Goal: Task Accomplishment & Management: Manage account settings

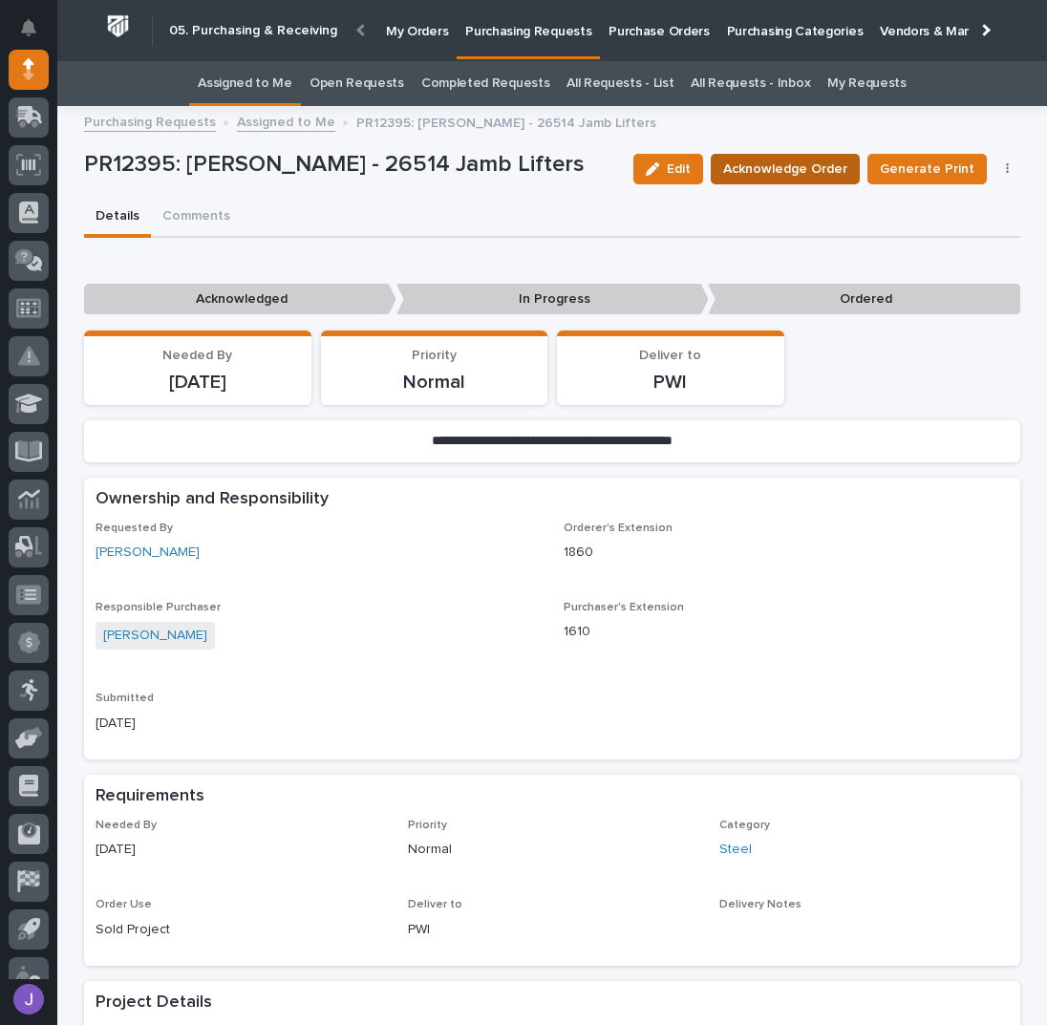
click at [734, 176] on span "Acknowledge Order" at bounding box center [785, 169] width 124 height 23
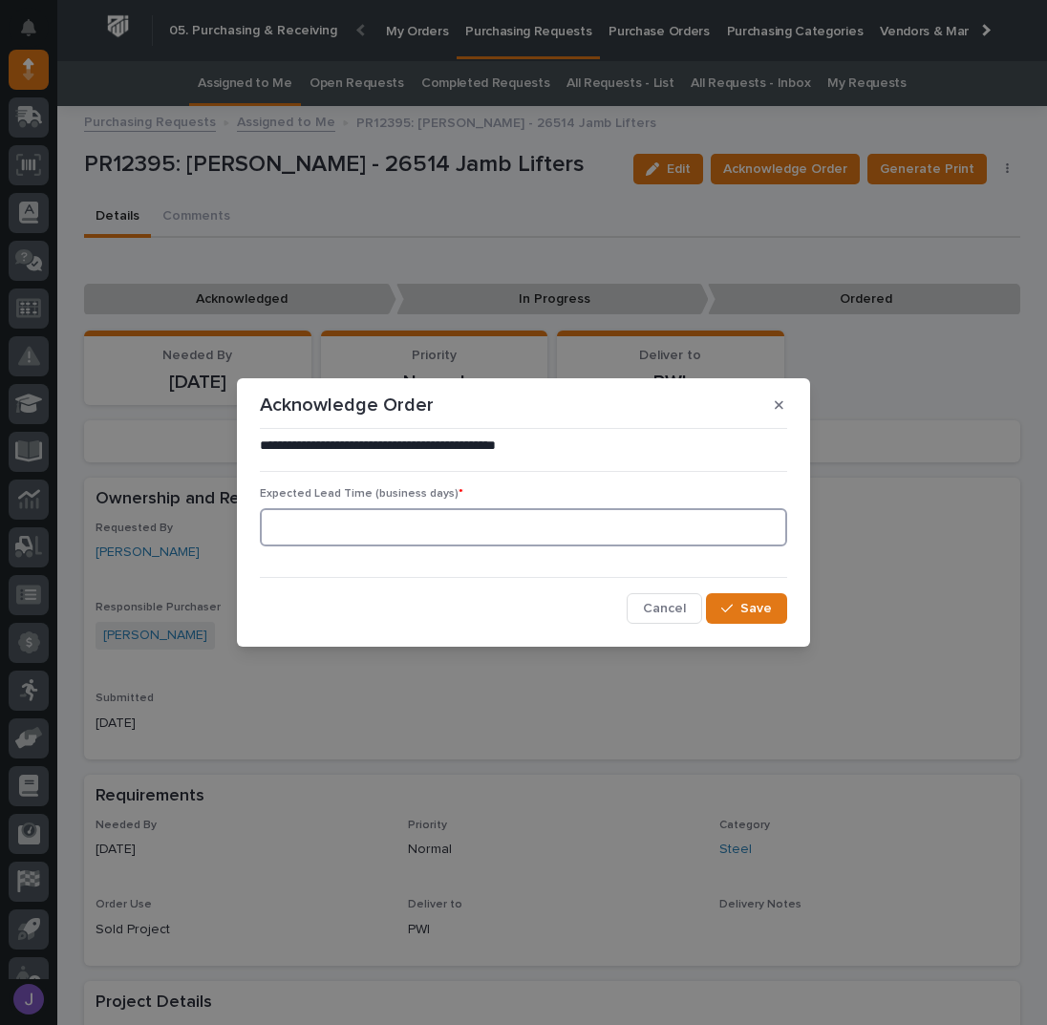
click at [566, 535] on input at bounding box center [523, 527] width 527 height 38
type input "0"
click at [790, 604] on div "**********" at bounding box center [523, 530] width 537 height 197
click at [770, 611] on span "Save" at bounding box center [756, 608] width 32 height 17
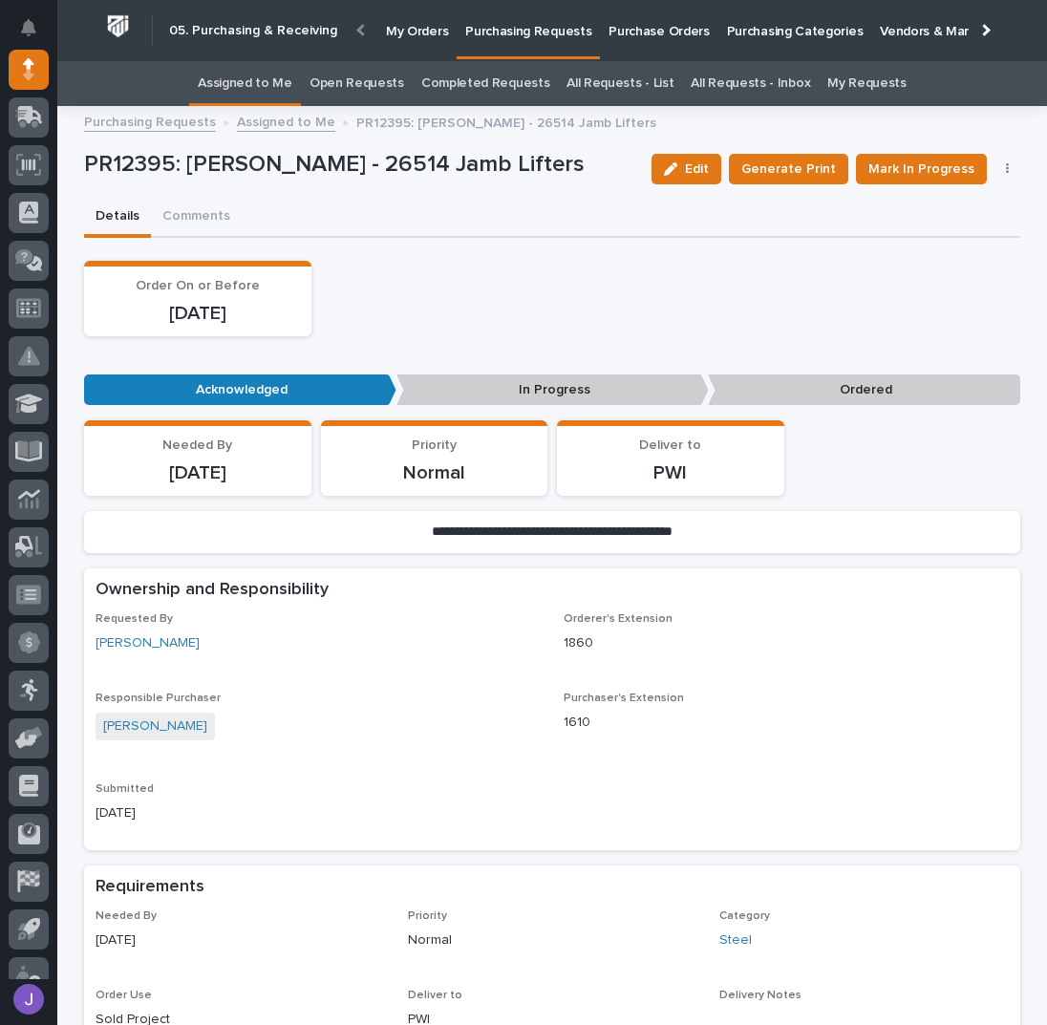
click at [498, 38] on p "Purchasing Requests" at bounding box center [528, 20] width 126 height 40
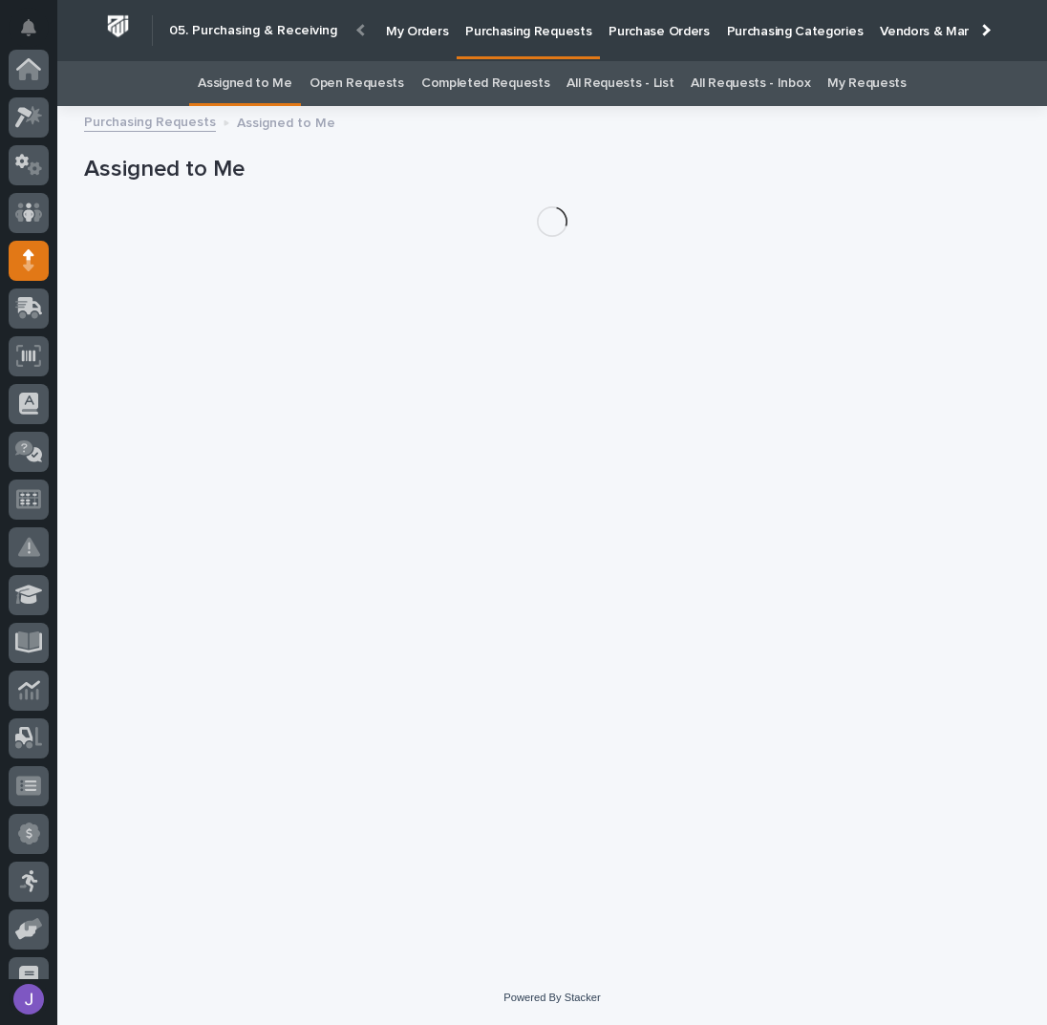
scroll to position [191, 0]
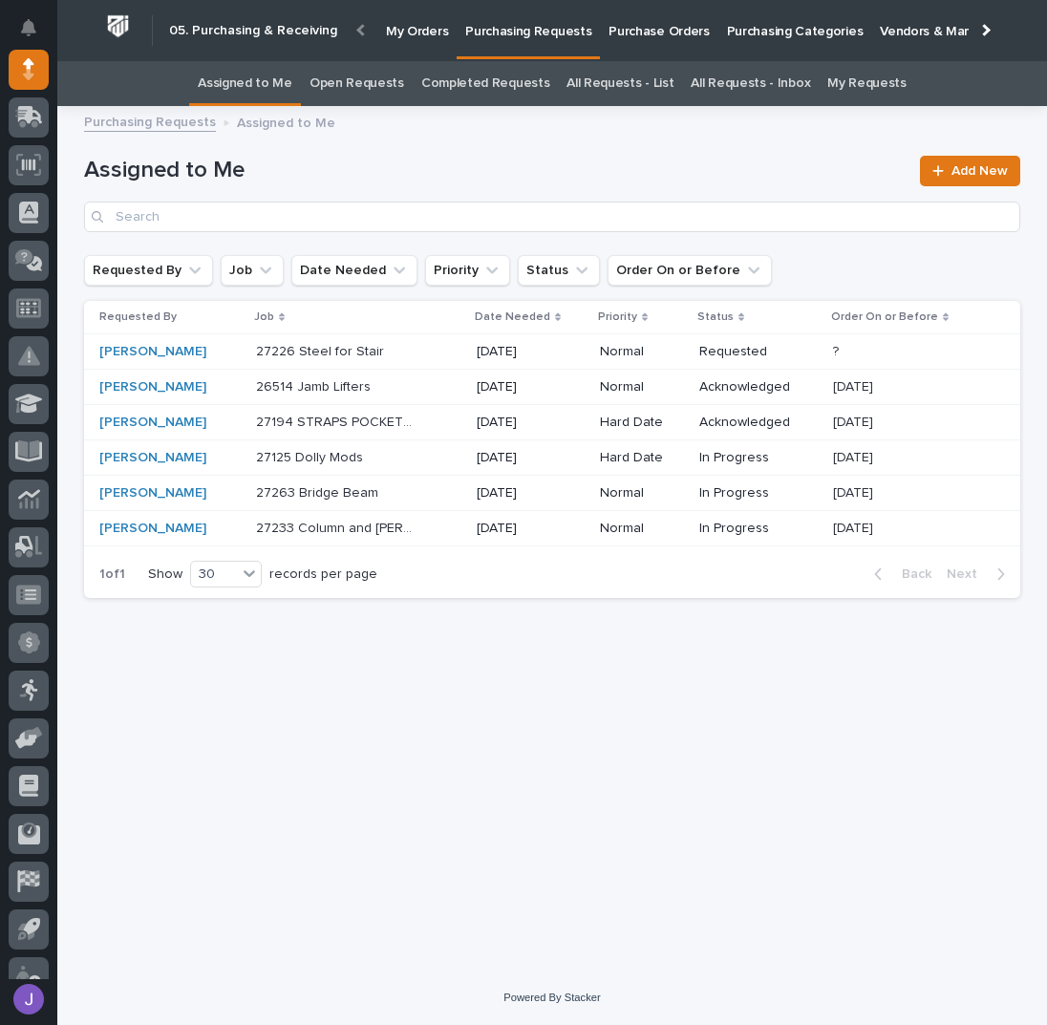
click at [437, 353] on div "27226 Steel for Stair 27226 Steel for Stair" at bounding box center [358, 352] width 205 height 32
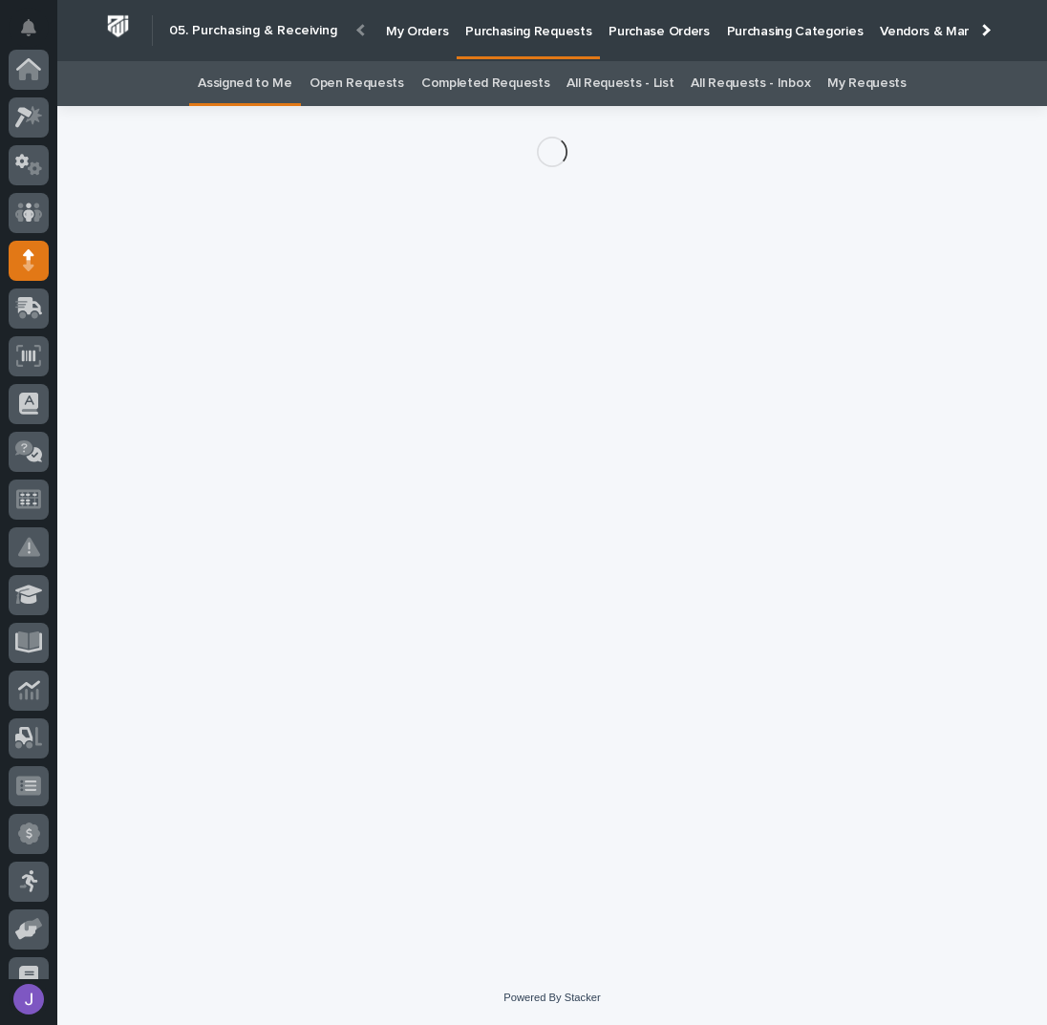
scroll to position [191, 0]
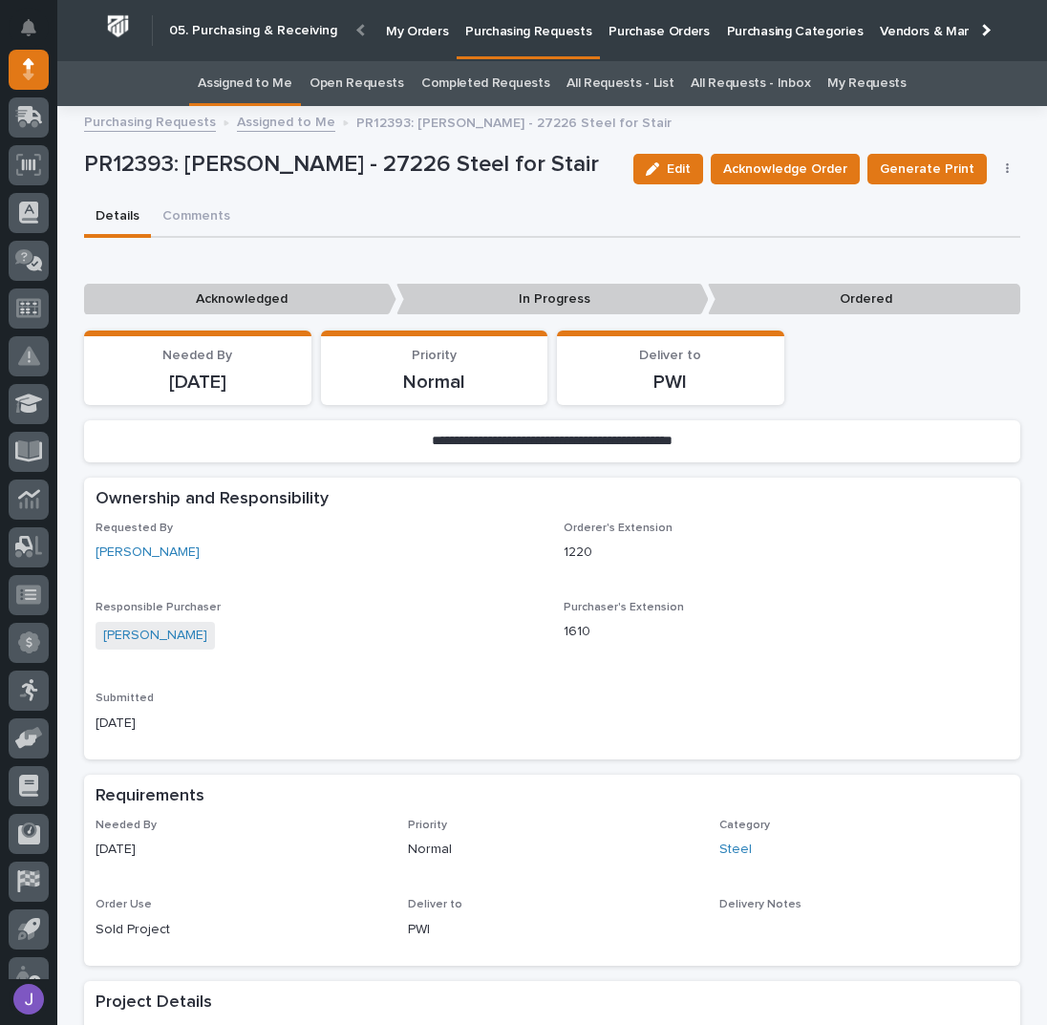
click at [471, 223] on div "Details Comments" at bounding box center [552, 218] width 936 height 40
click at [731, 161] on span "Acknowledge Order" at bounding box center [785, 169] width 124 height 23
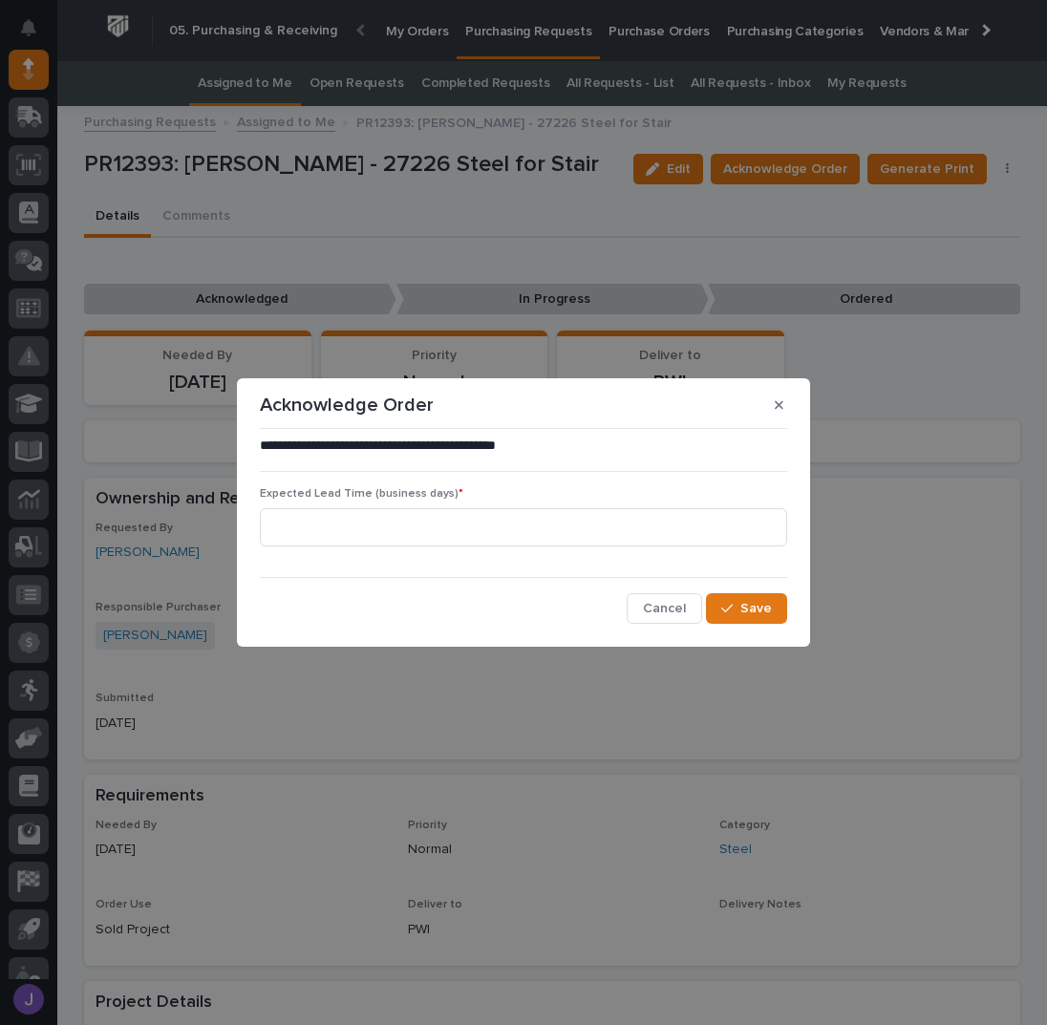
click at [430, 569] on div "**********" at bounding box center [523, 529] width 527 height 187
click at [424, 553] on div "Expected Lead Time (business days) *" at bounding box center [523, 524] width 527 height 74
click at [420, 543] on input at bounding box center [523, 527] width 527 height 38
type input "0"
click at [759, 614] on span "Save" at bounding box center [756, 608] width 32 height 17
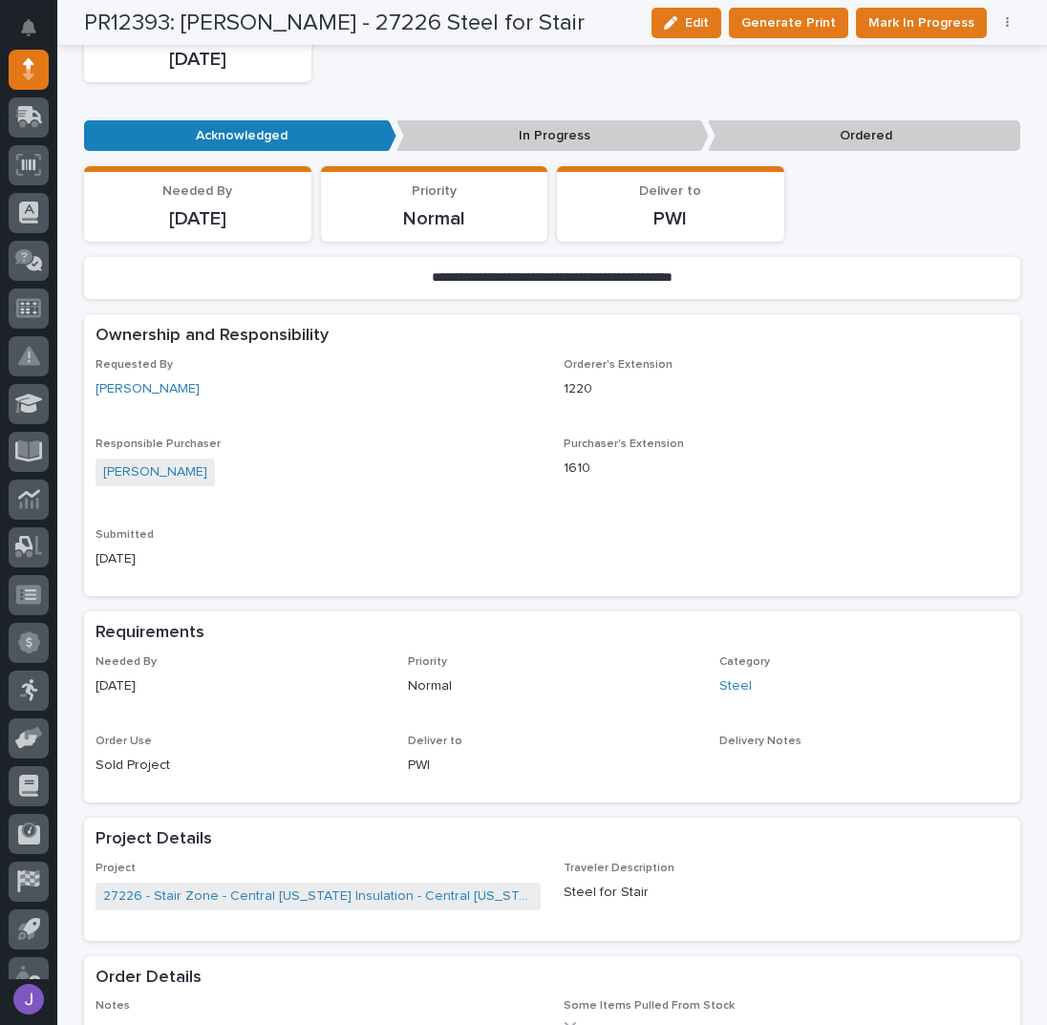
scroll to position [636, 0]
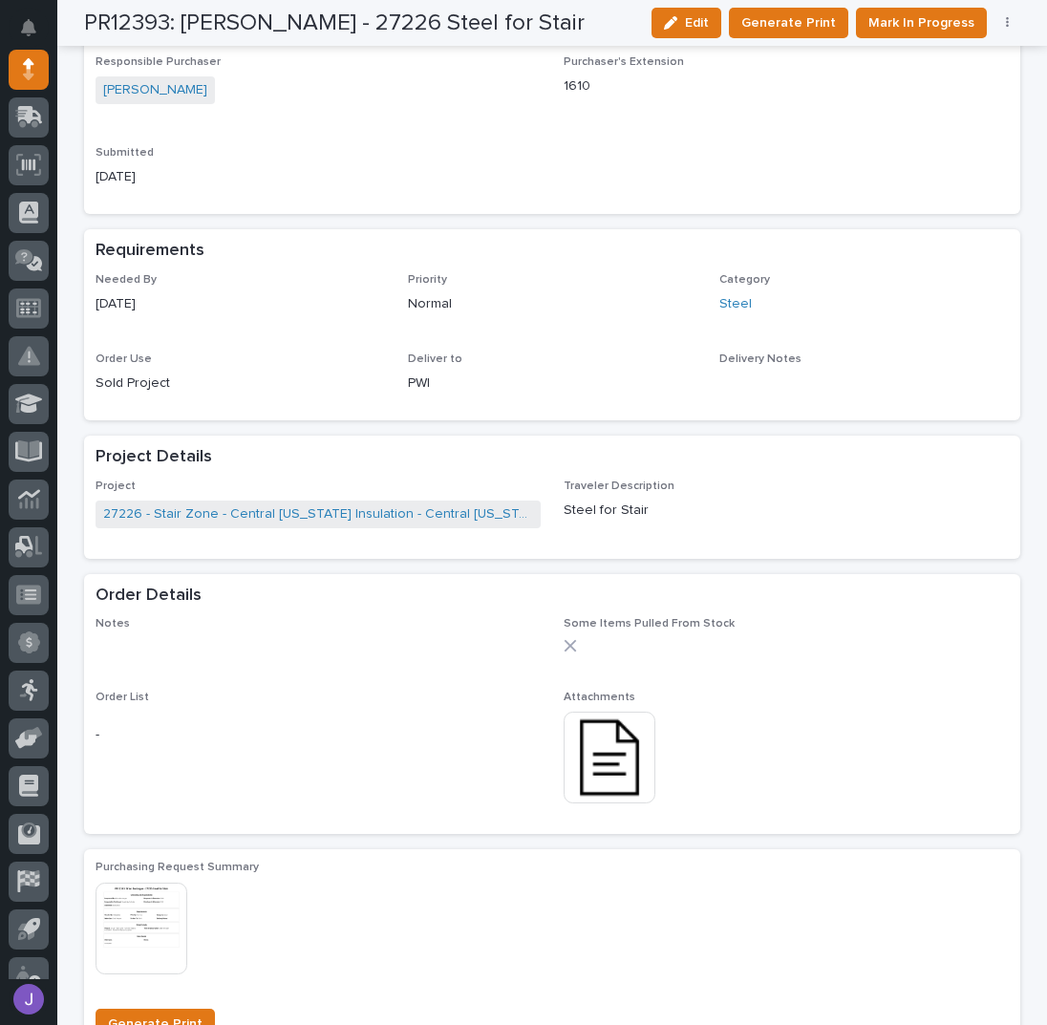
click at [476, 760] on div "Order List -" at bounding box center [318, 732] width 445 height 83
click at [604, 750] on img at bounding box center [610, 758] width 92 height 92
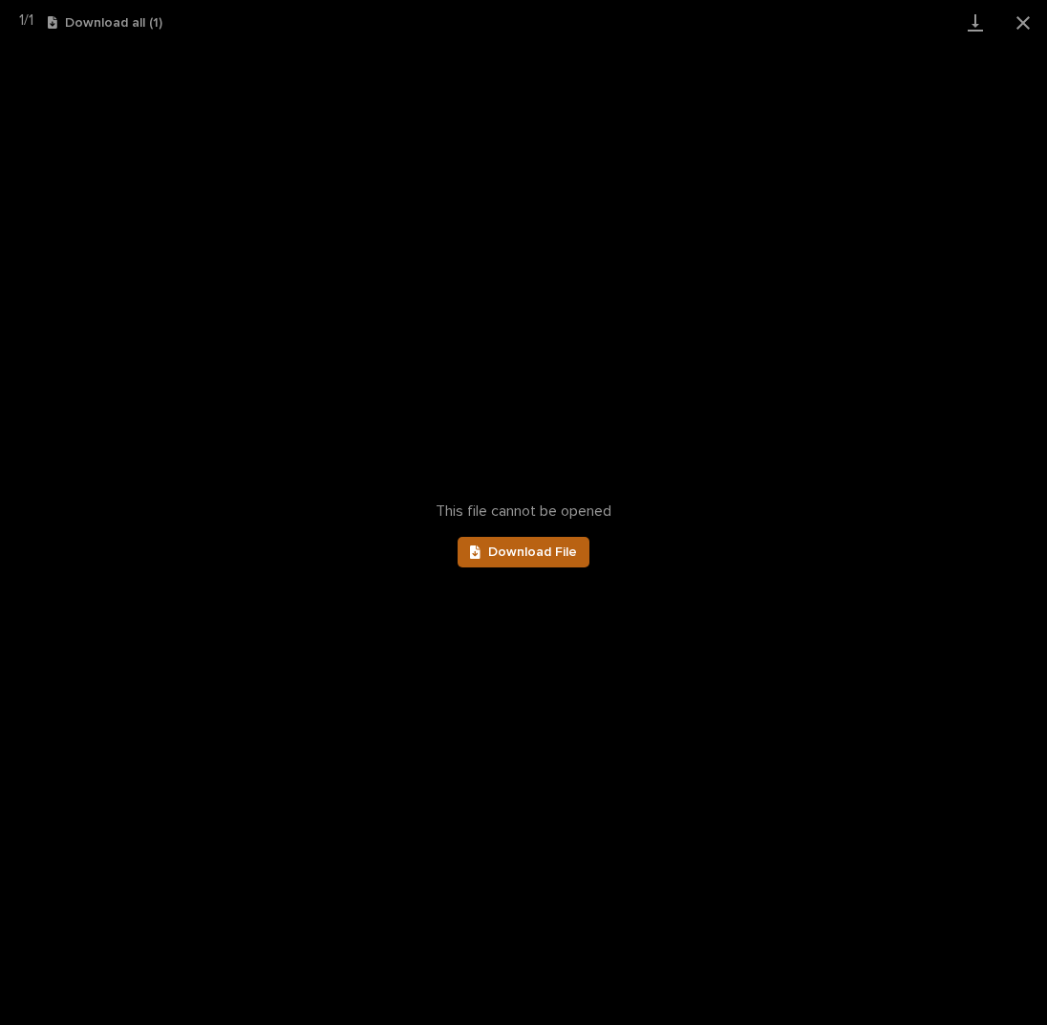
click at [537, 553] on span "Download File" at bounding box center [532, 551] width 89 height 13
click at [1017, 22] on button "Close gallery" at bounding box center [1023, 22] width 48 height 45
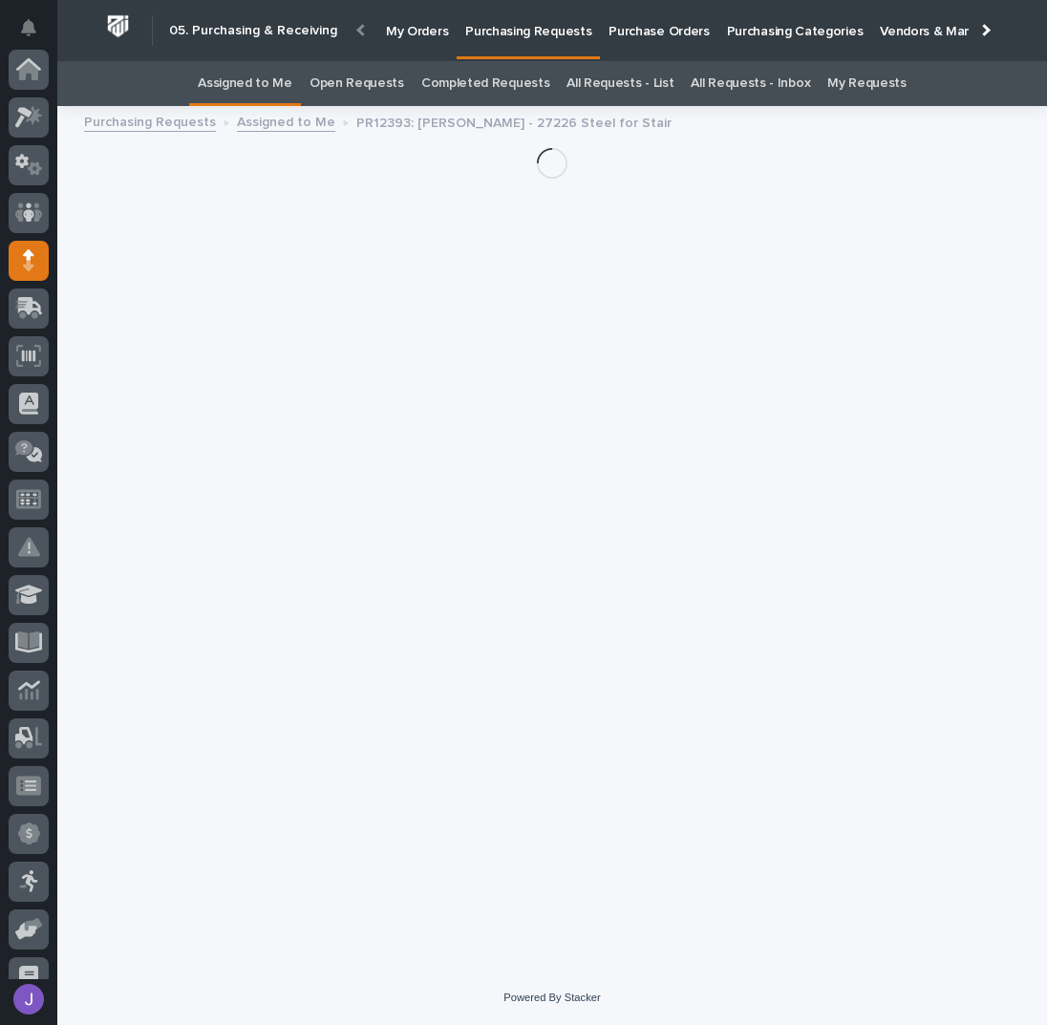
scroll to position [191, 0]
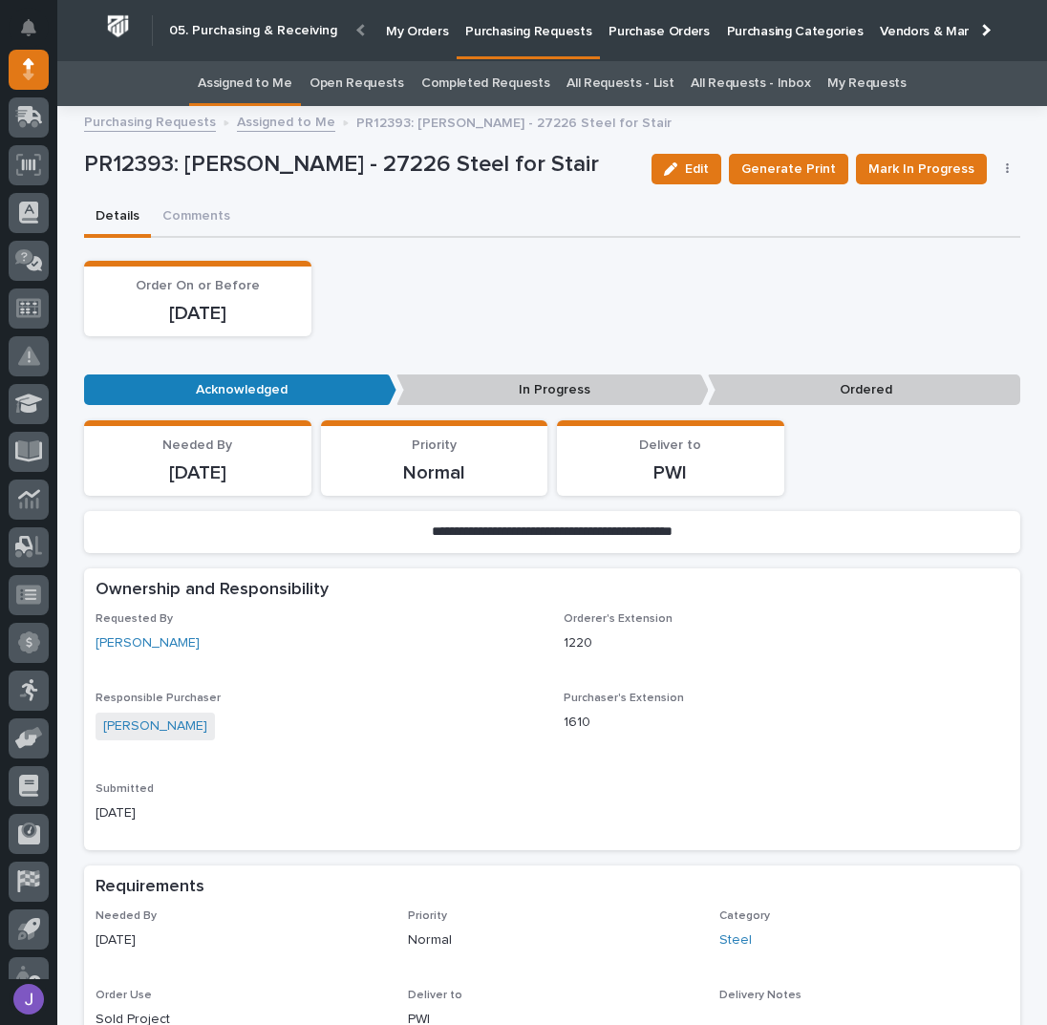
drag, startPoint x: 791, startPoint y: 332, endPoint x: 734, endPoint y: 339, distance: 56.7
click at [734, 339] on div "Loading... Saving… Order On or Before [DATE]" at bounding box center [552, 306] width 936 height 91
click at [698, 310] on div "Order On or Before [DATE]" at bounding box center [552, 298] width 936 height 75
click at [622, 85] on link "All Requests - List" at bounding box center [619, 83] width 107 height 45
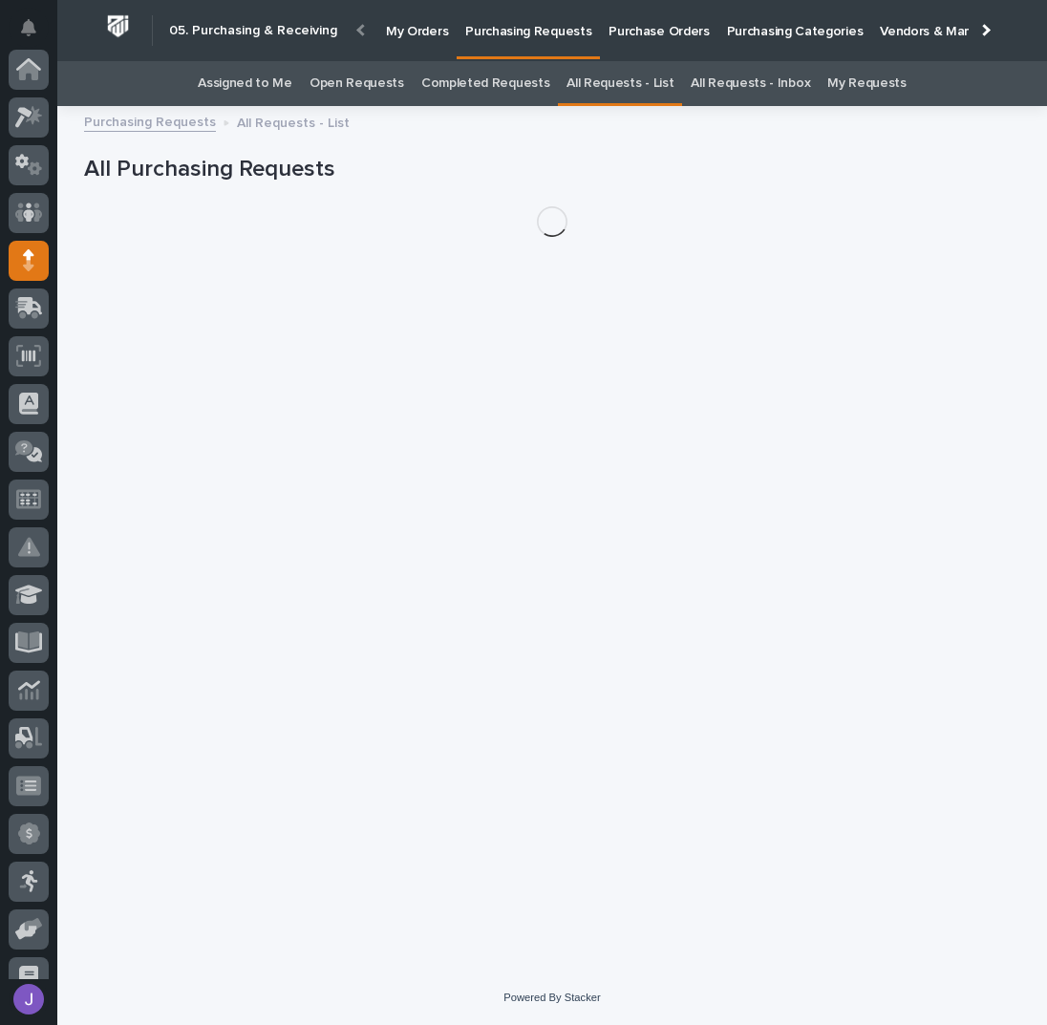
scroll to position [191, 0]
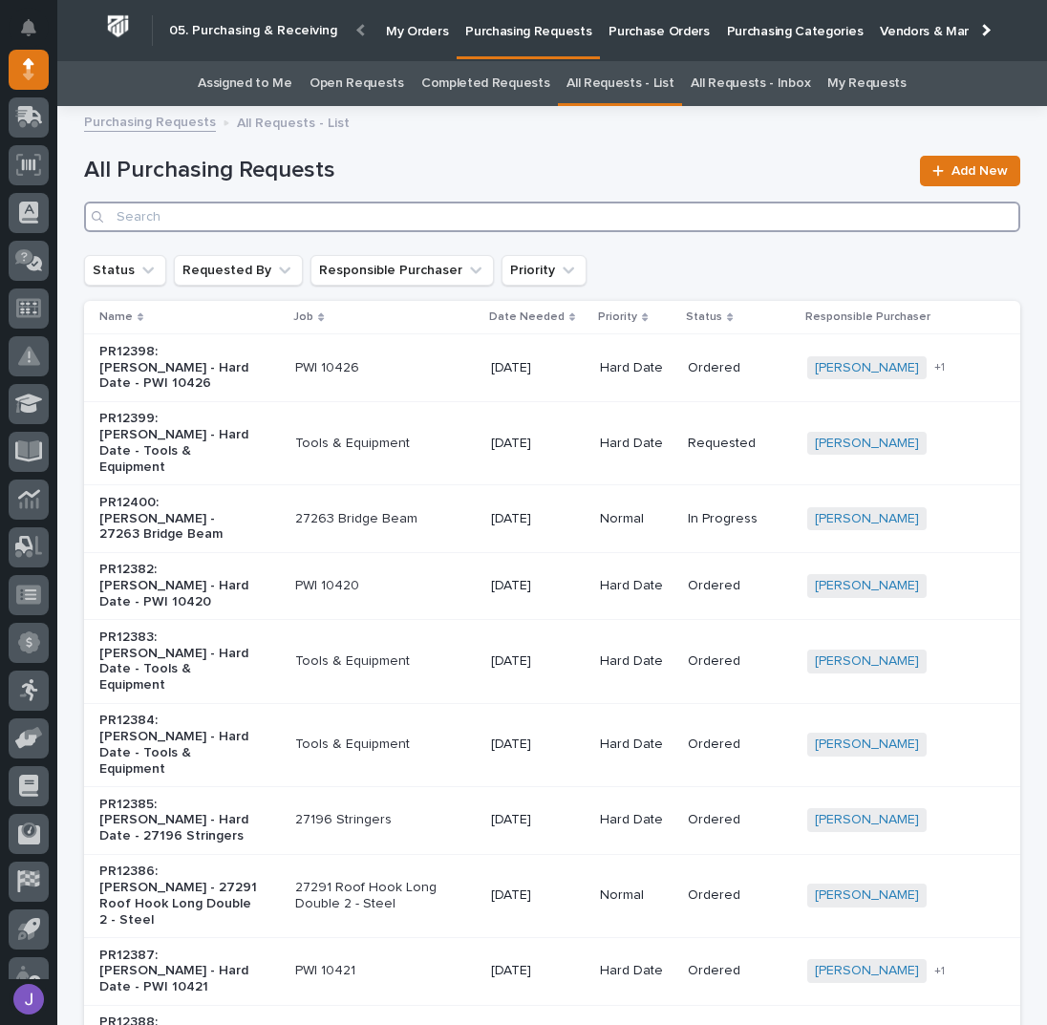
click at [447, 219] on input "Search" at bounding box center [552, 217] width 936 height 31
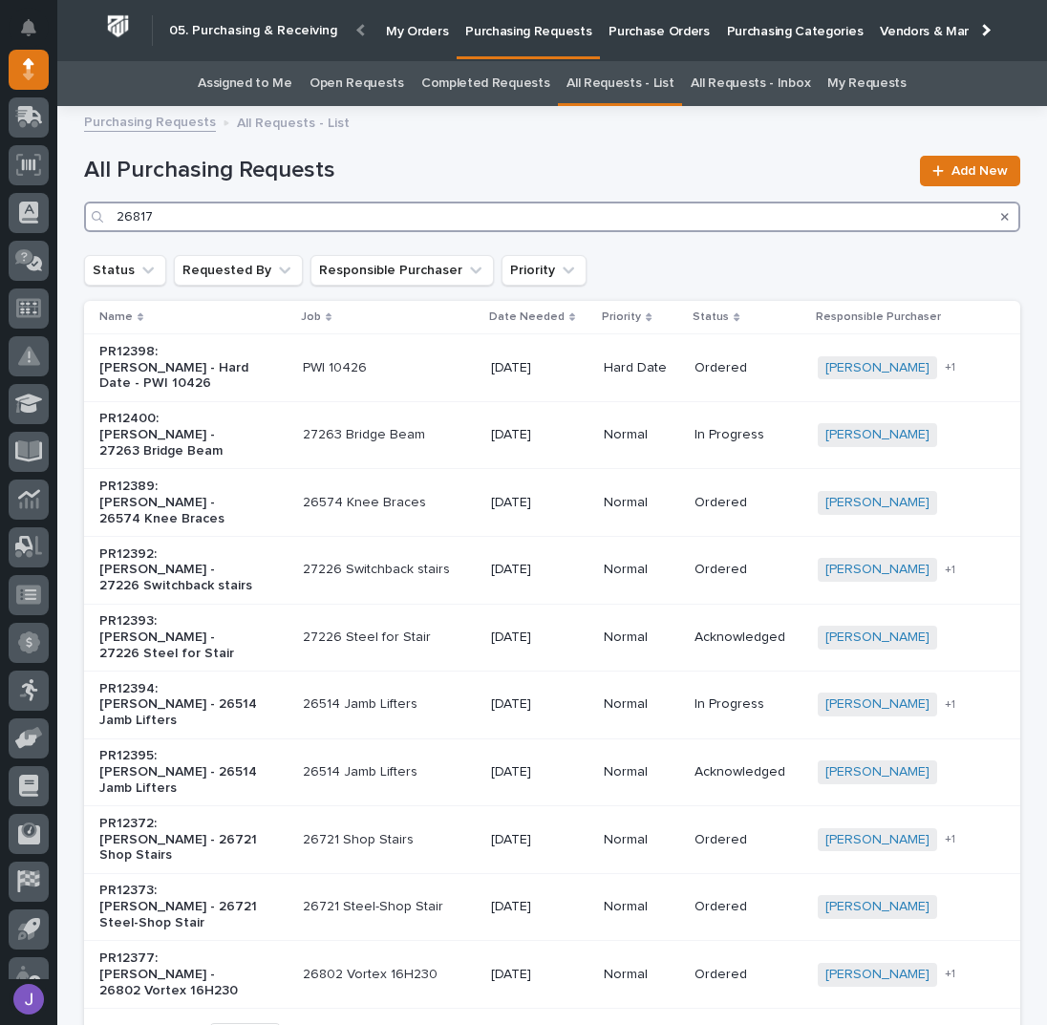
type input "26817"
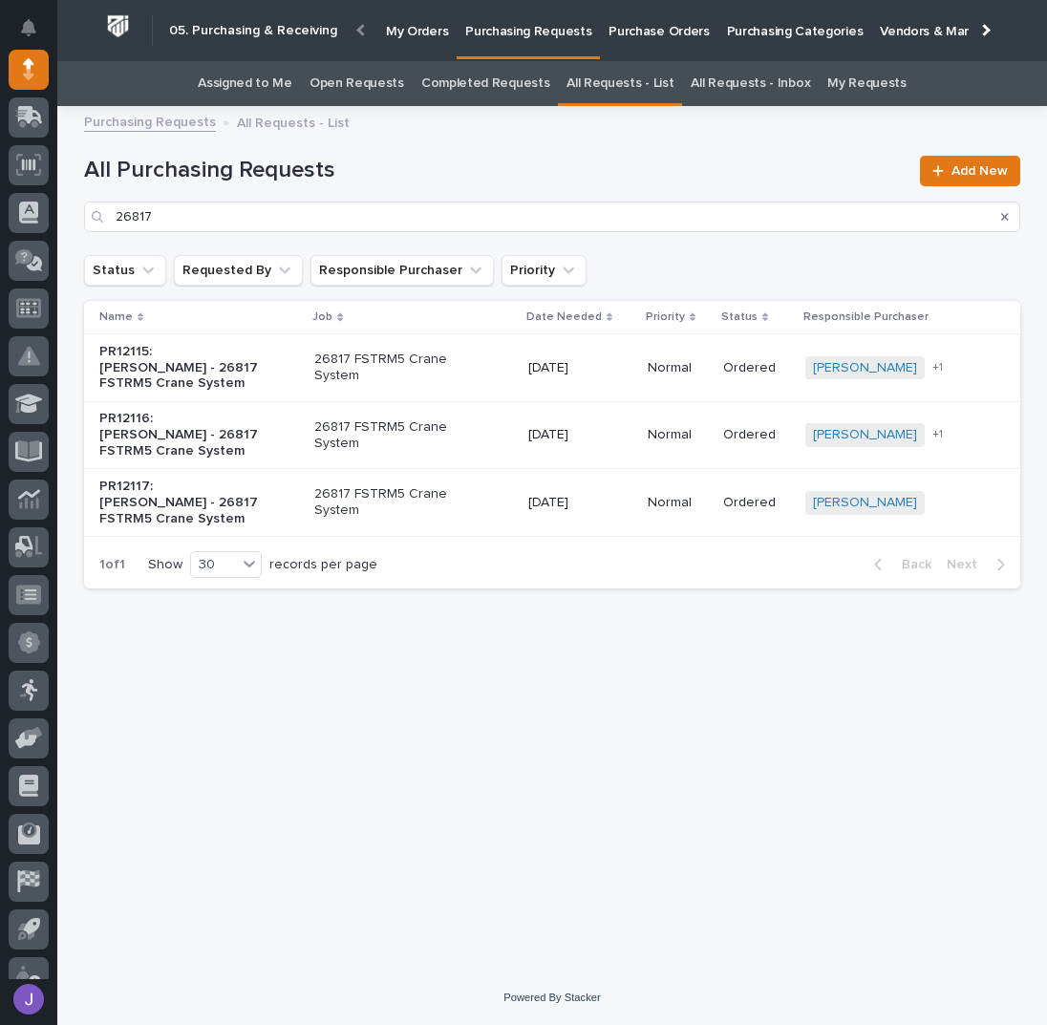
click at [469, 500] on p "26817 FSTRM5 Crane System" at bounding box center [394, 502] width 160 height 32
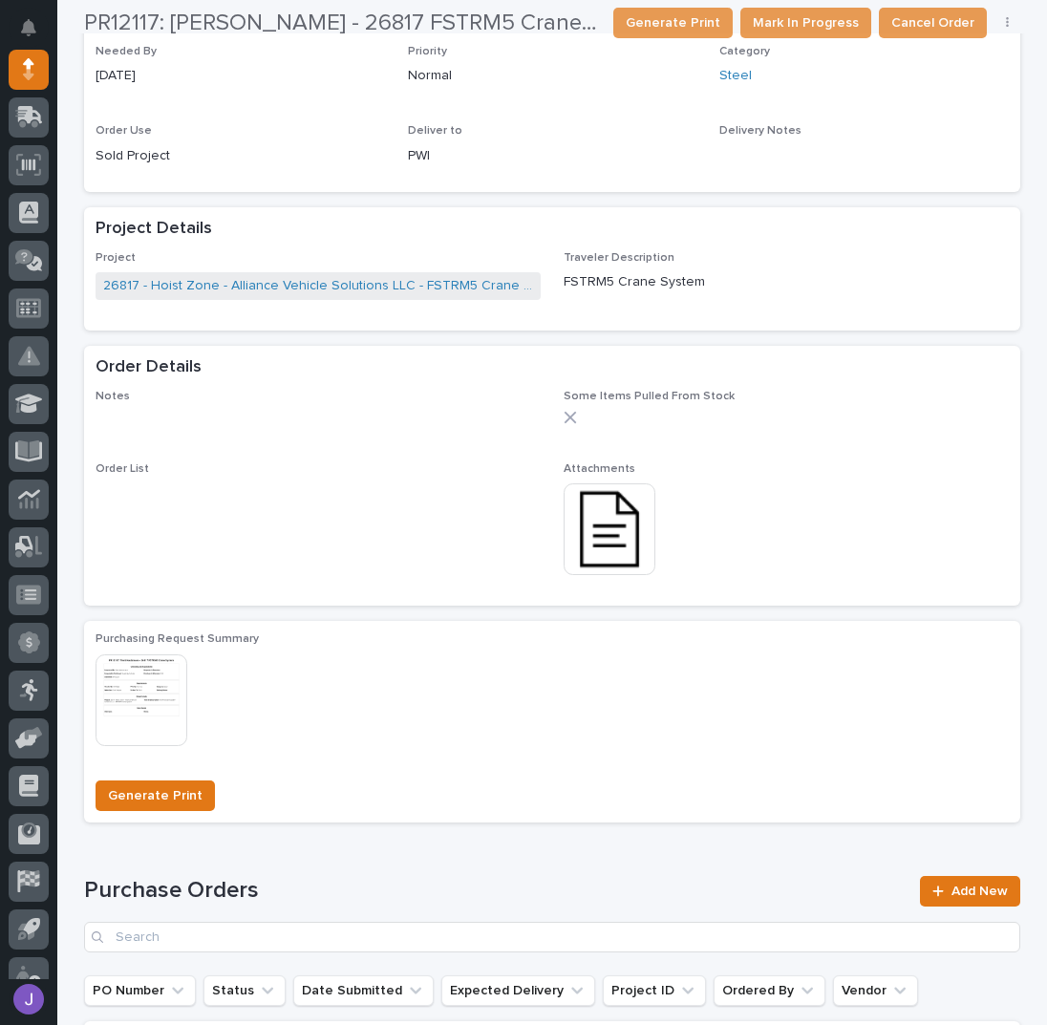
scroll to position [729, 0]
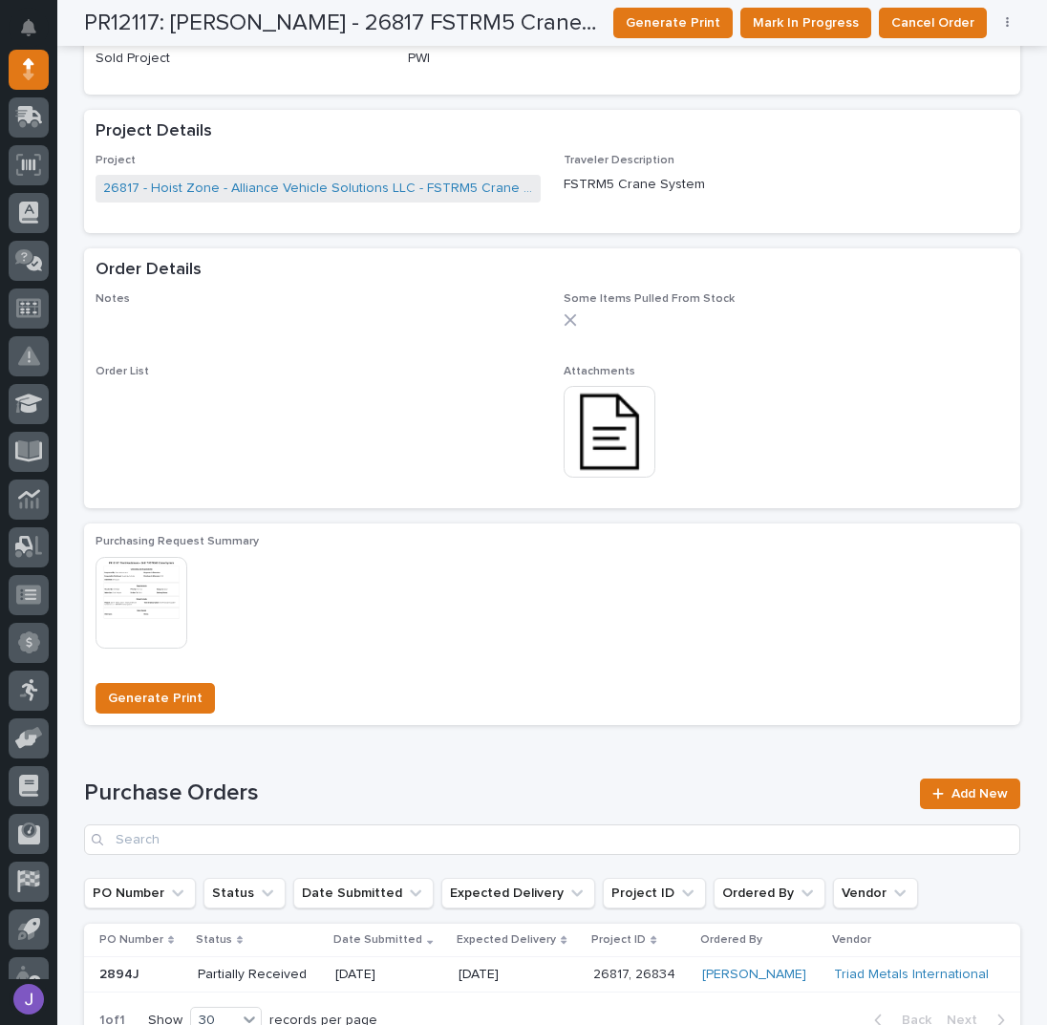
click at [593, 455] on img at bounding box center [610, 432] width 92 height 92
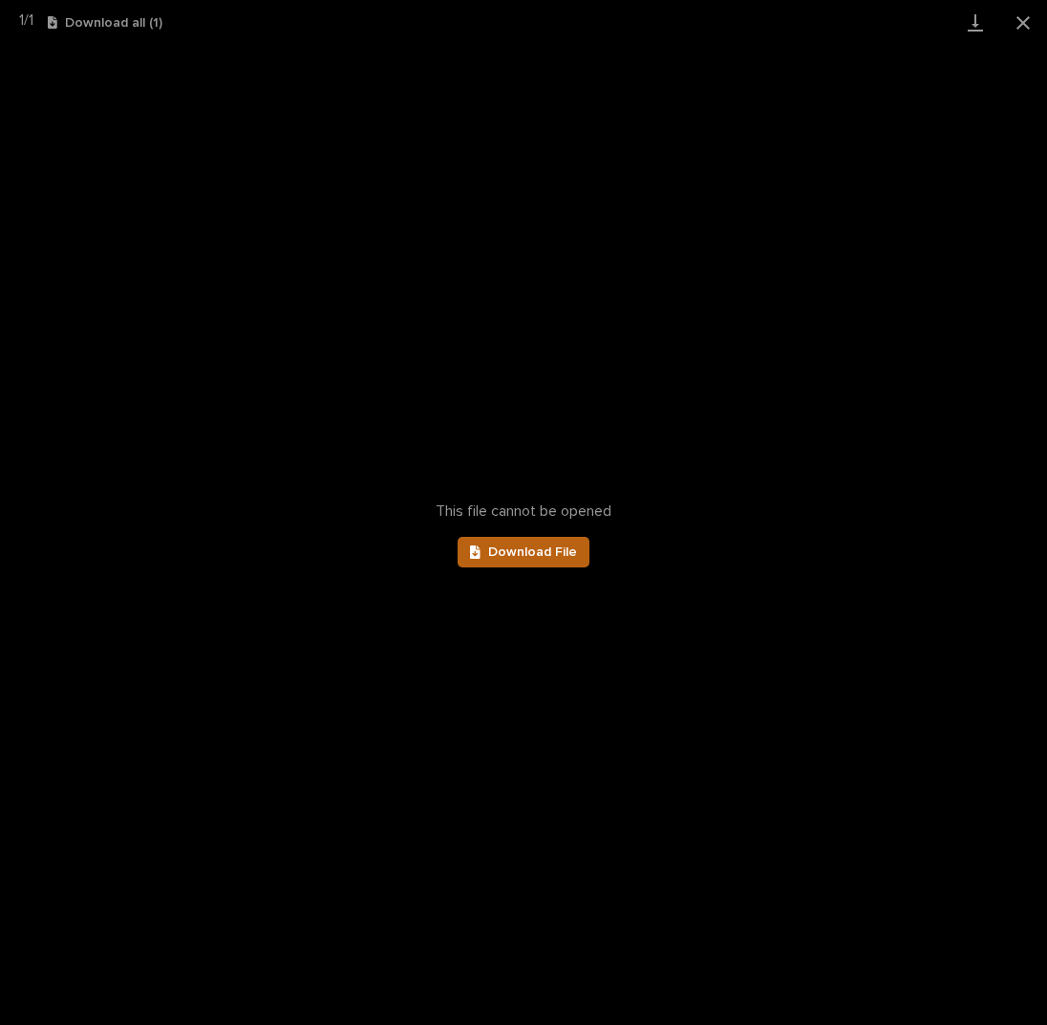
click at [522, 540] on link "Download File" at bounding box center [524, 552] width 132 height 31
click at [1026, 20] on button "Close gallery" at bounding box center [1023, 22] width 48 height 45
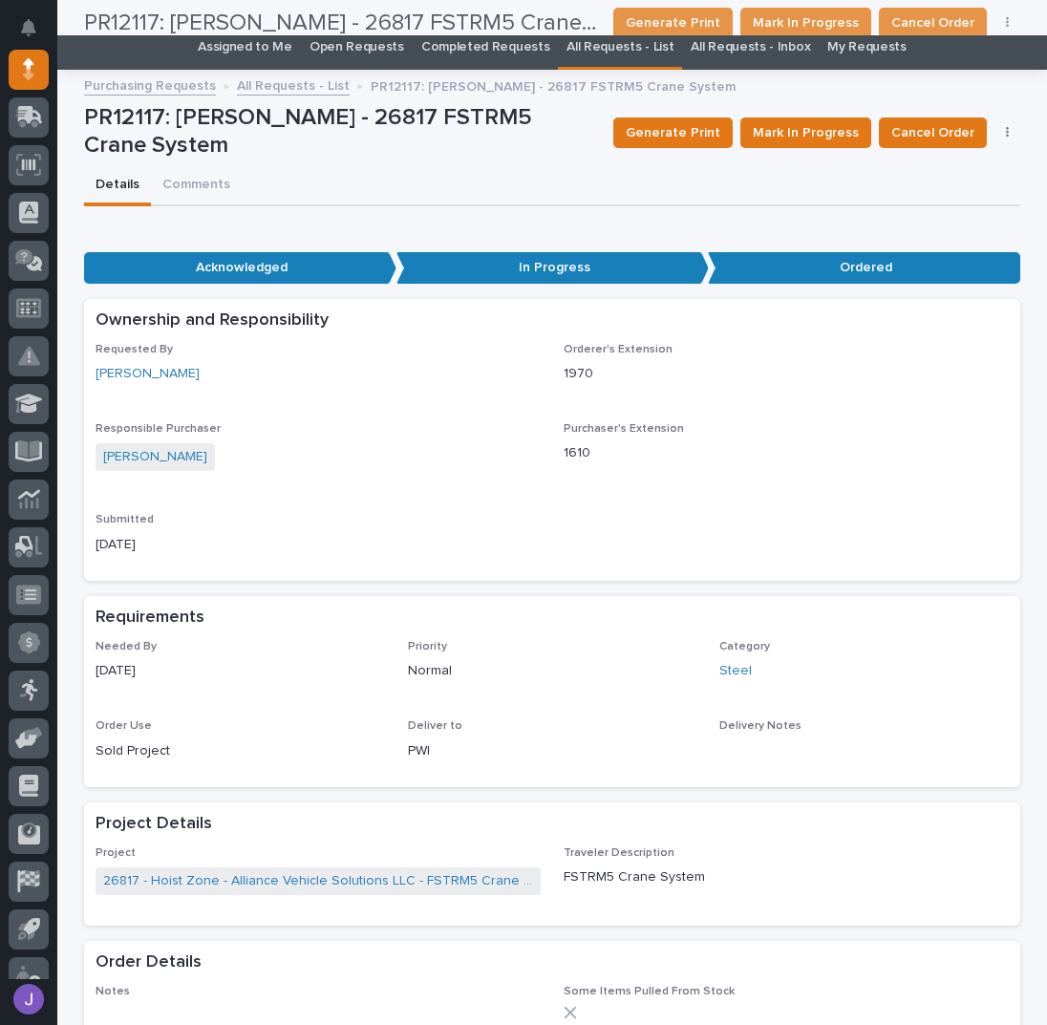
scroll to position [0, 0]
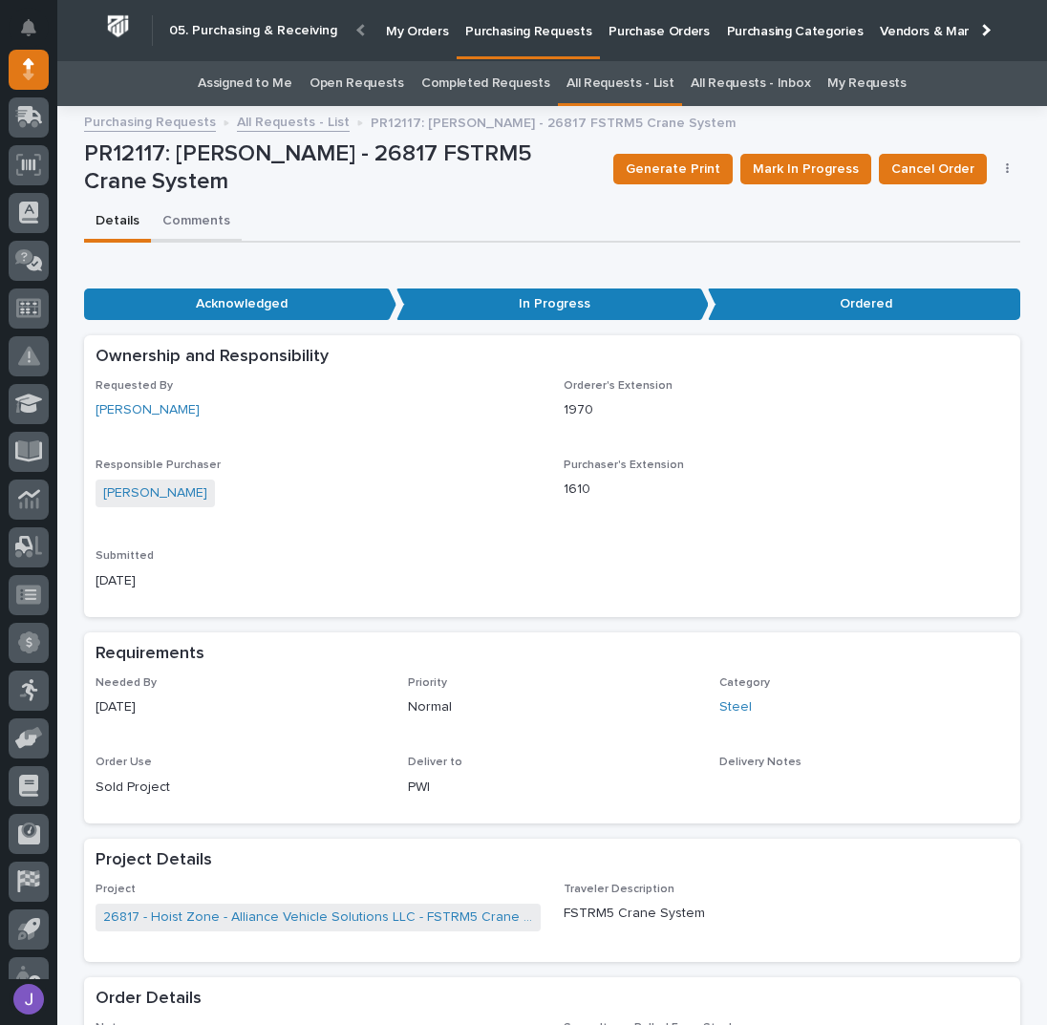
click at [160, 217] on button "Comments" at bounding box center [196, 222] width 91 height 40
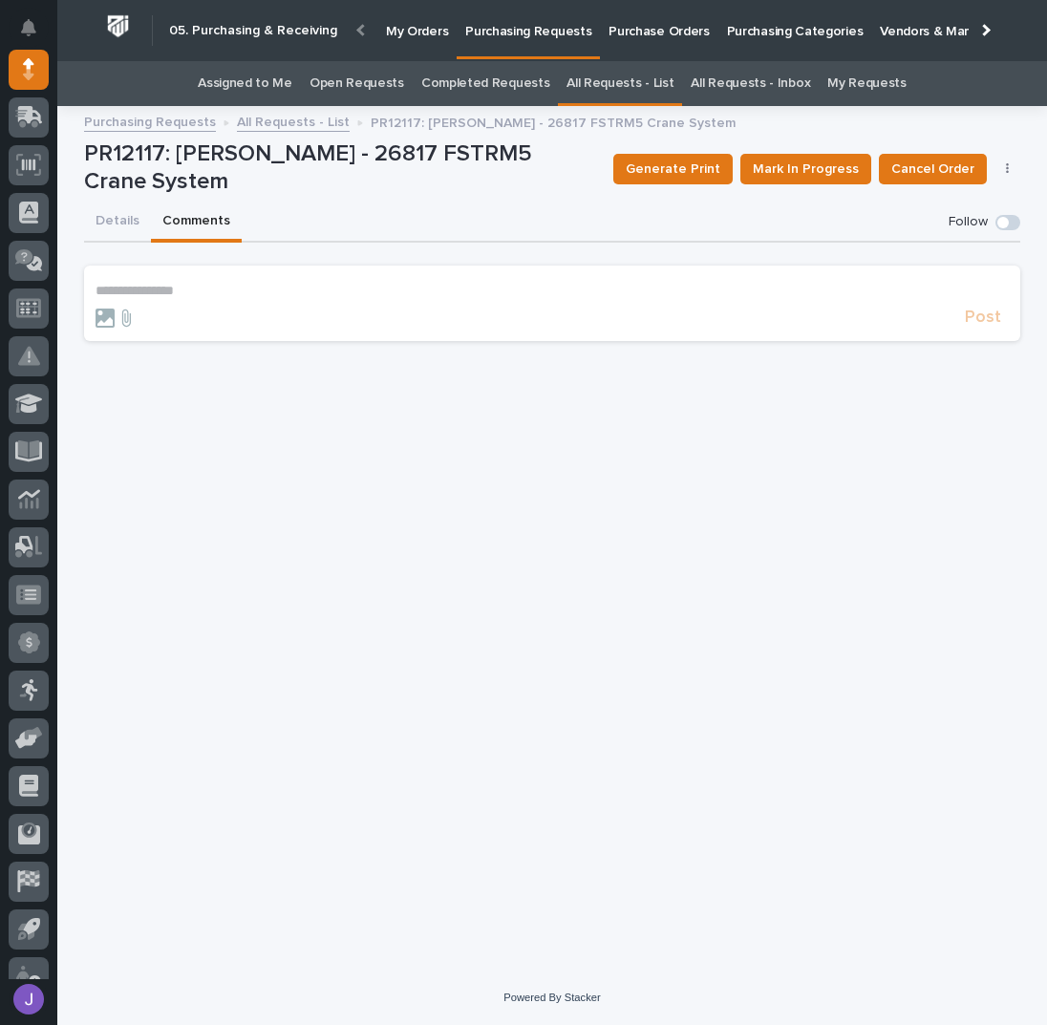
click at [174, 287] on p "**********" at bounding box center [552, 291] width 913 height 16
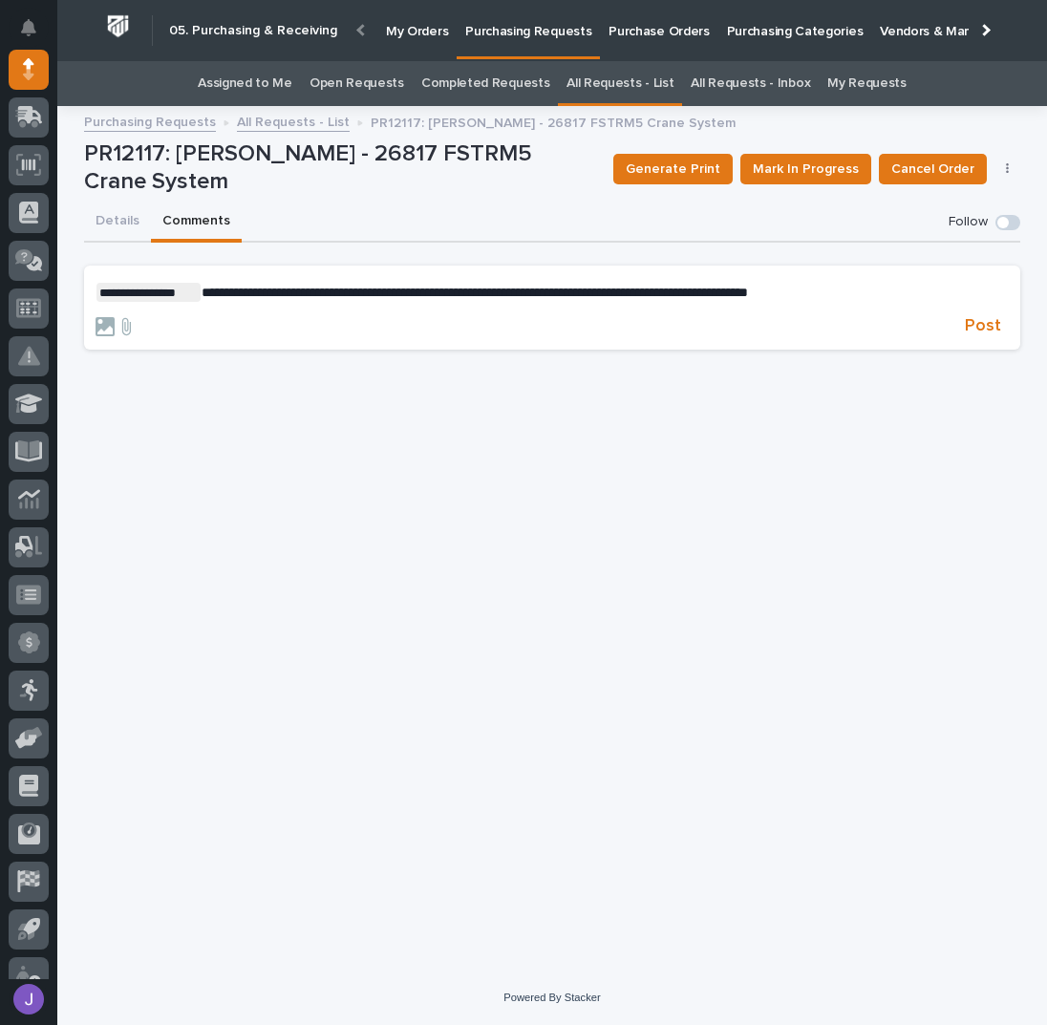
click at [204, 296] on span "**********" at bounding box center [475, 292] width 546 height 13
click at [998, 330] on span "Post" at bounding box center [983, 326] width 36 height 22
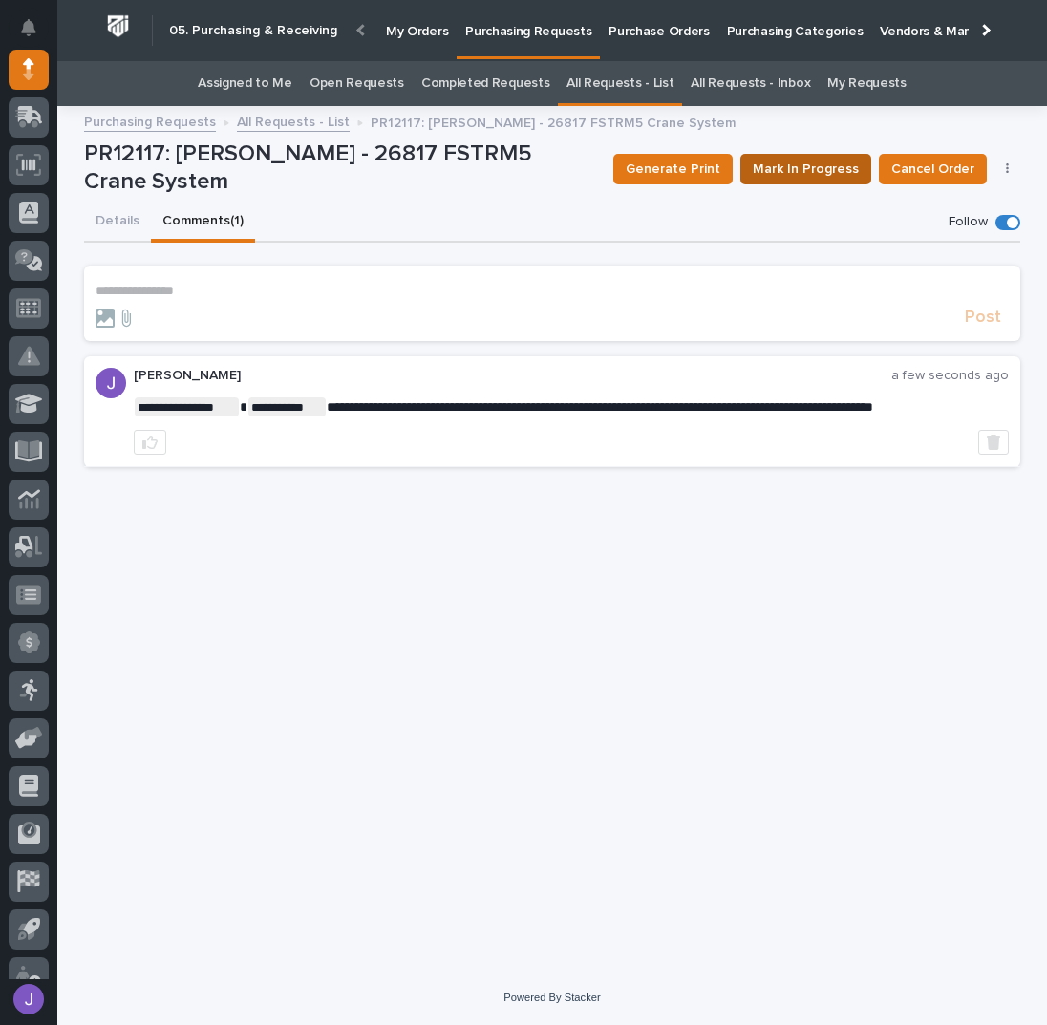
click at [805, 165] on span "Mark In Progress" at bounding box center [806, 169] width 106 height 23
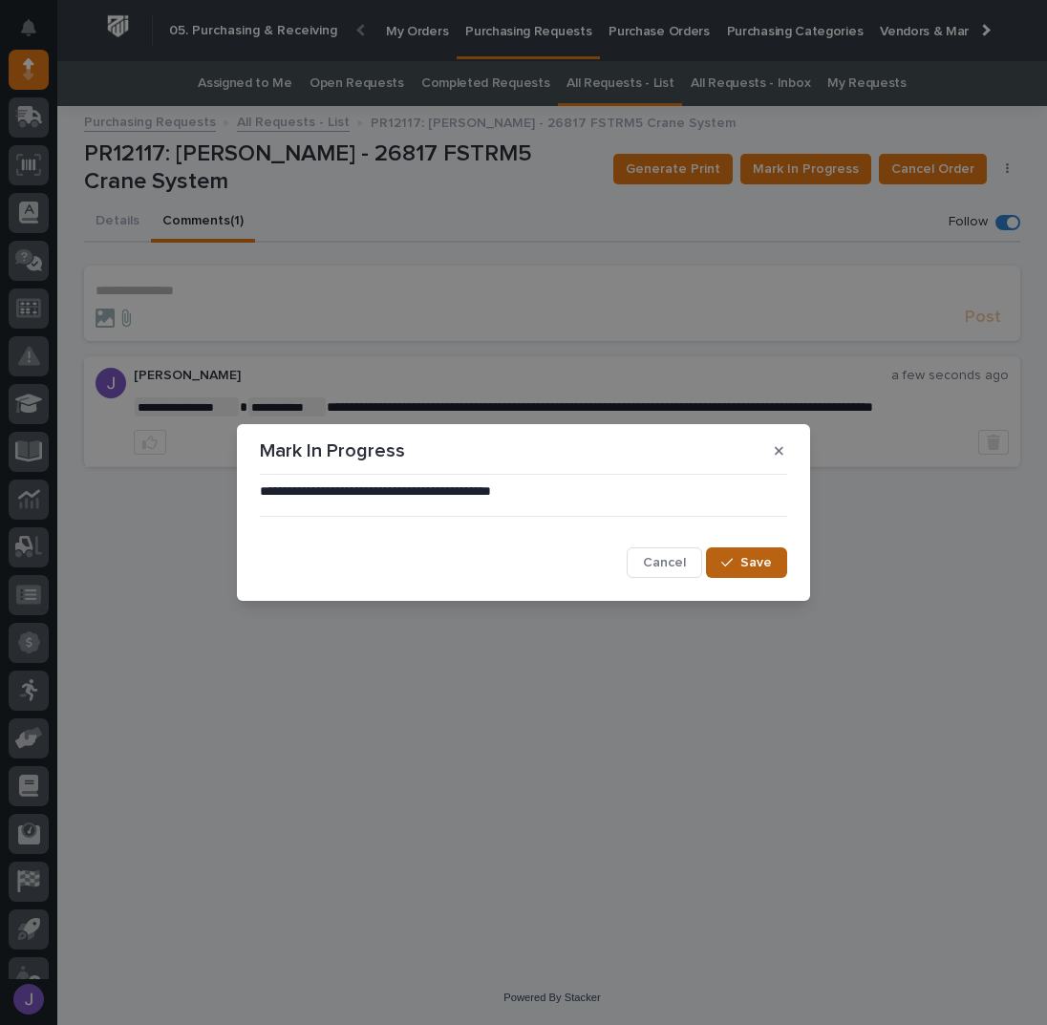
click at [738, 550] on button "Save" at bounding box center [746, 562] width 81 height 31
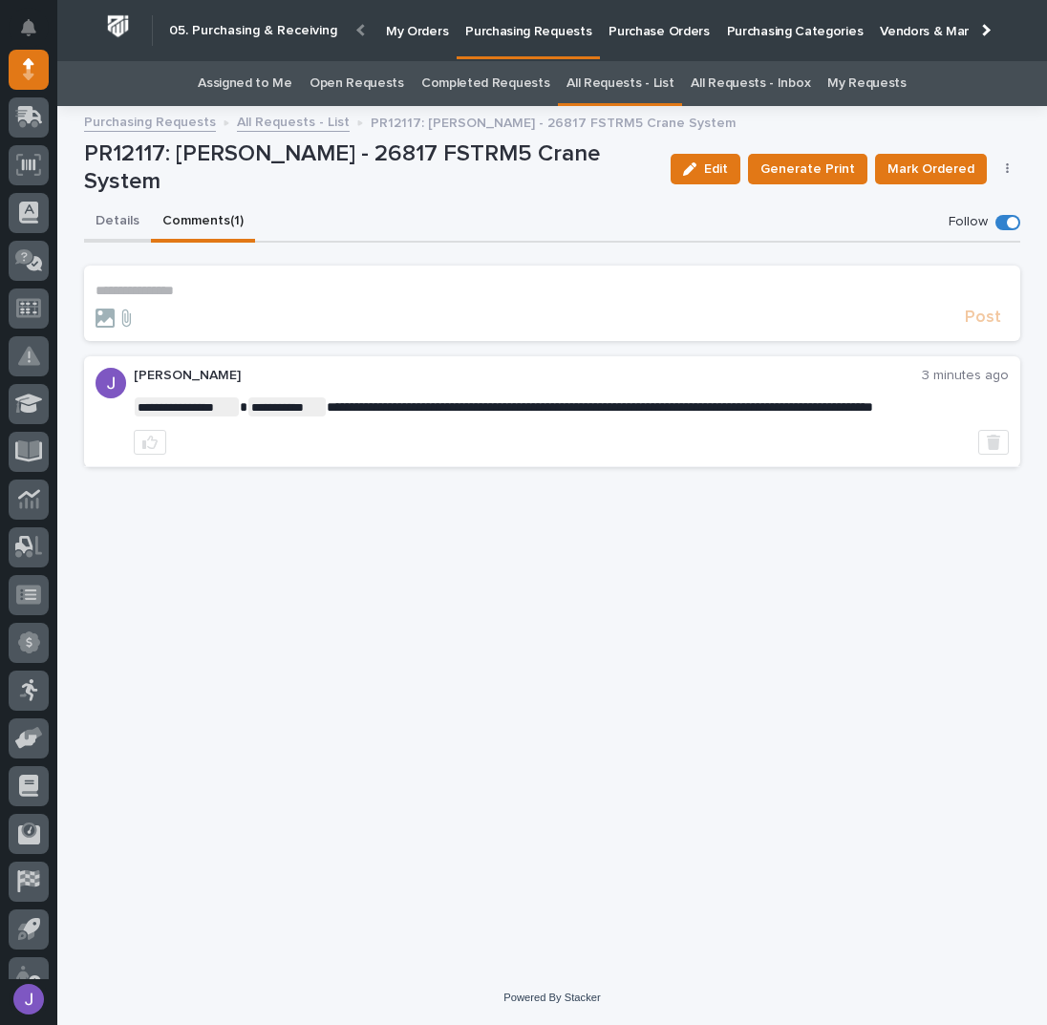
click at [120, 225] on button "Details" at bounding box center [117, 222] width 67 height 40
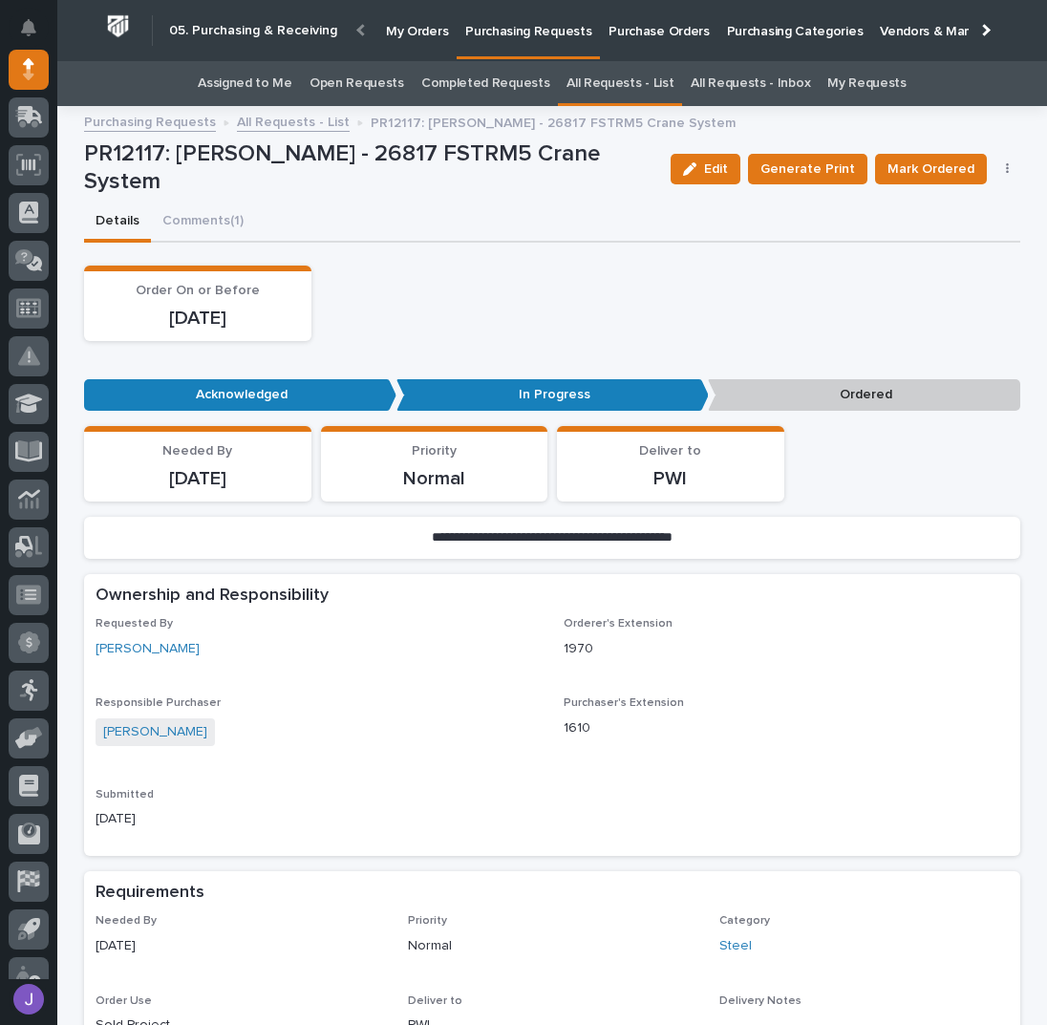
click at [280, 84] on link "Assigned to Me" at bounding box center [245, 83] width 95 height 45
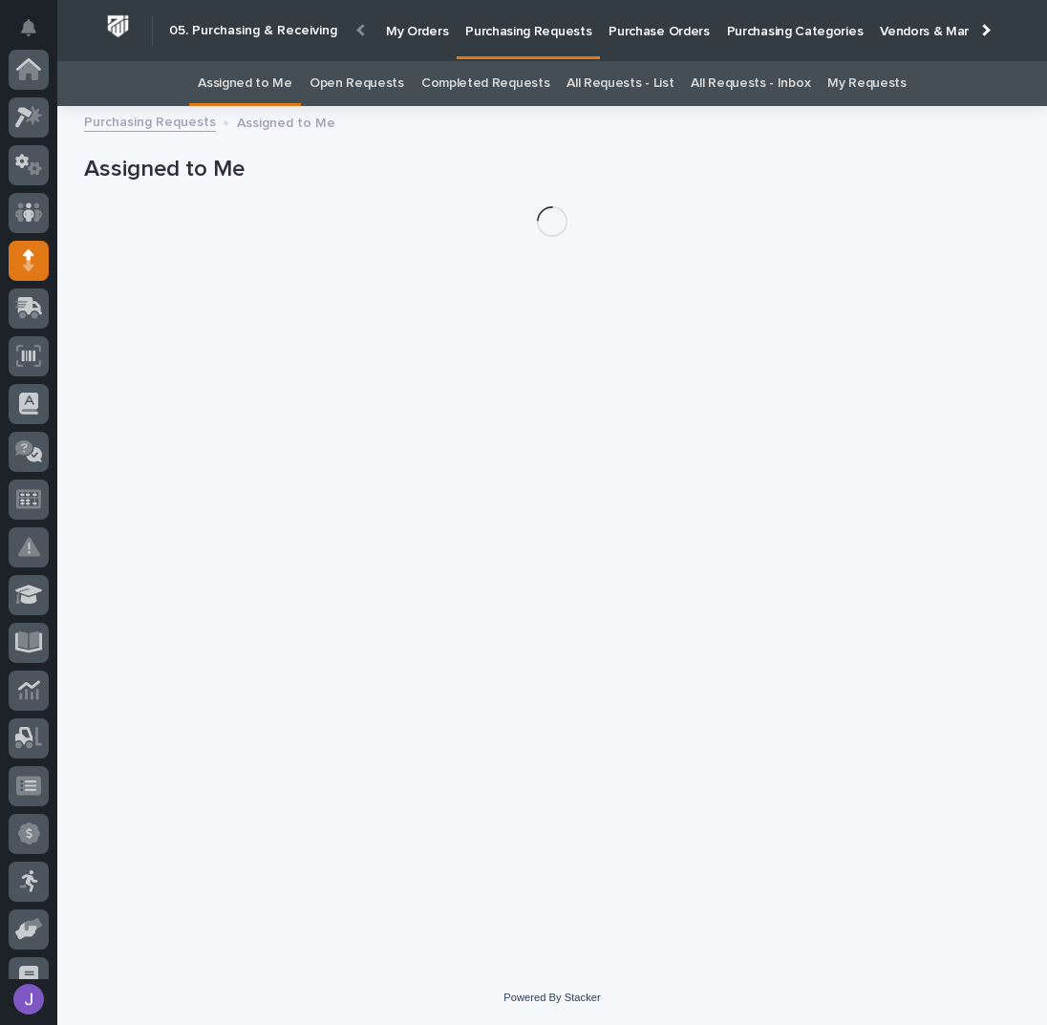
scroll to position [191, 0]
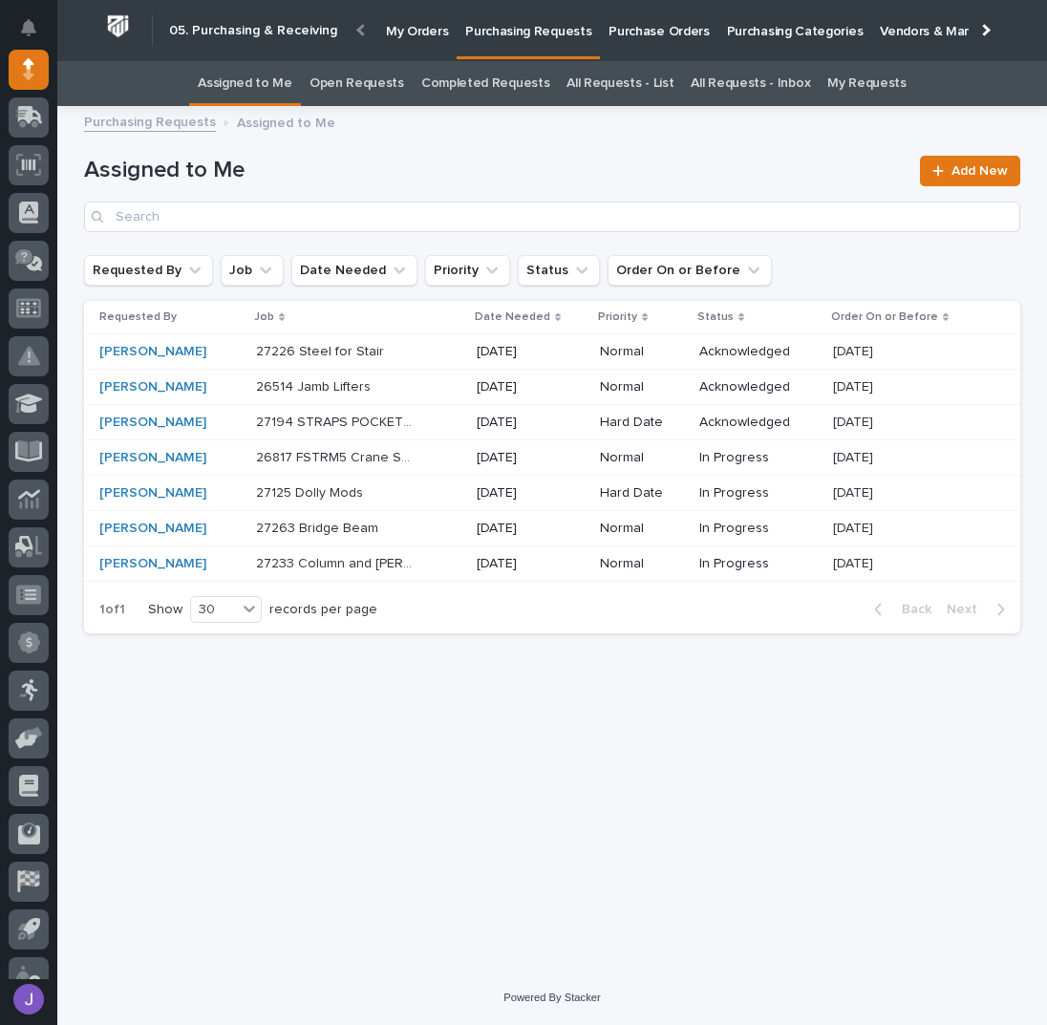
click at [414, 501] on div "27125 Dolly Mods 27125 Dolly Mods" at bounding box center [358, 494] width 205 height 32
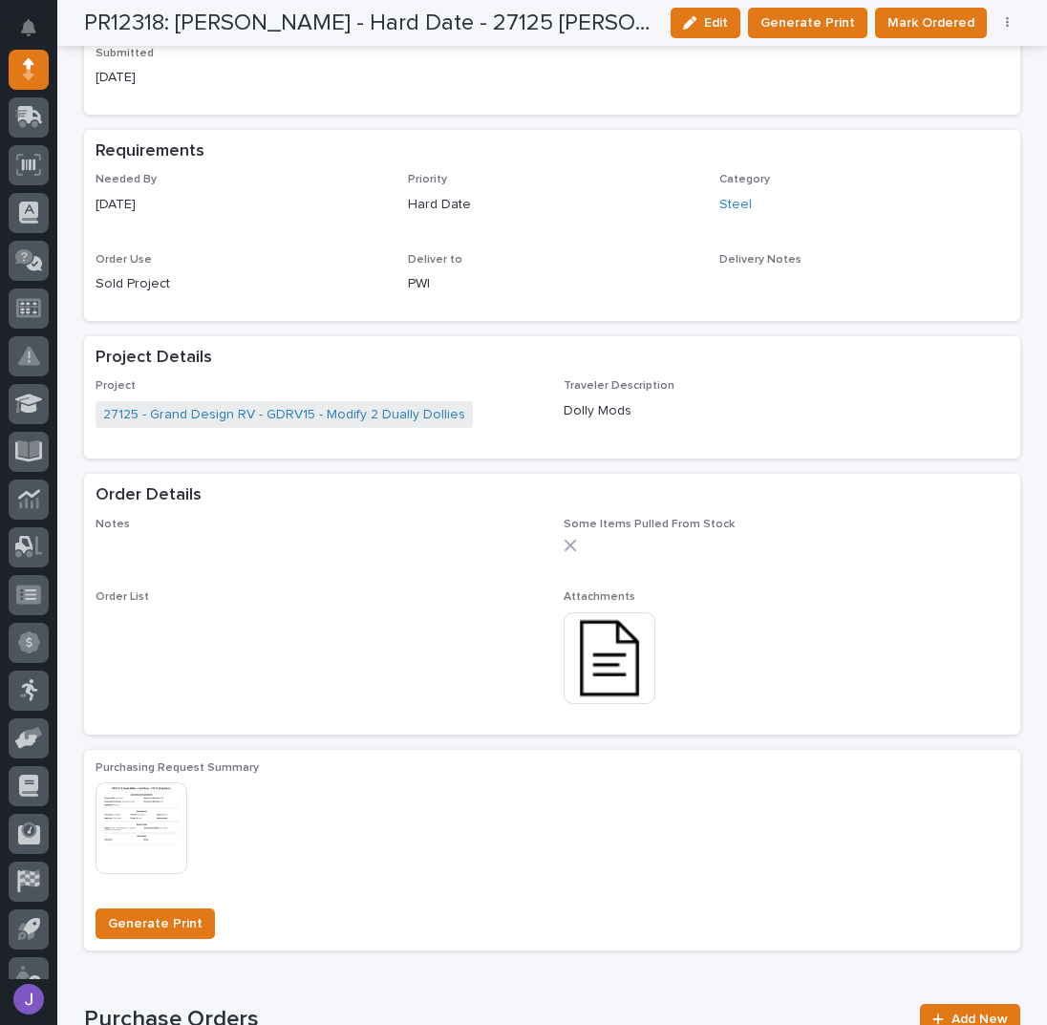
scroll to position [764, 0]
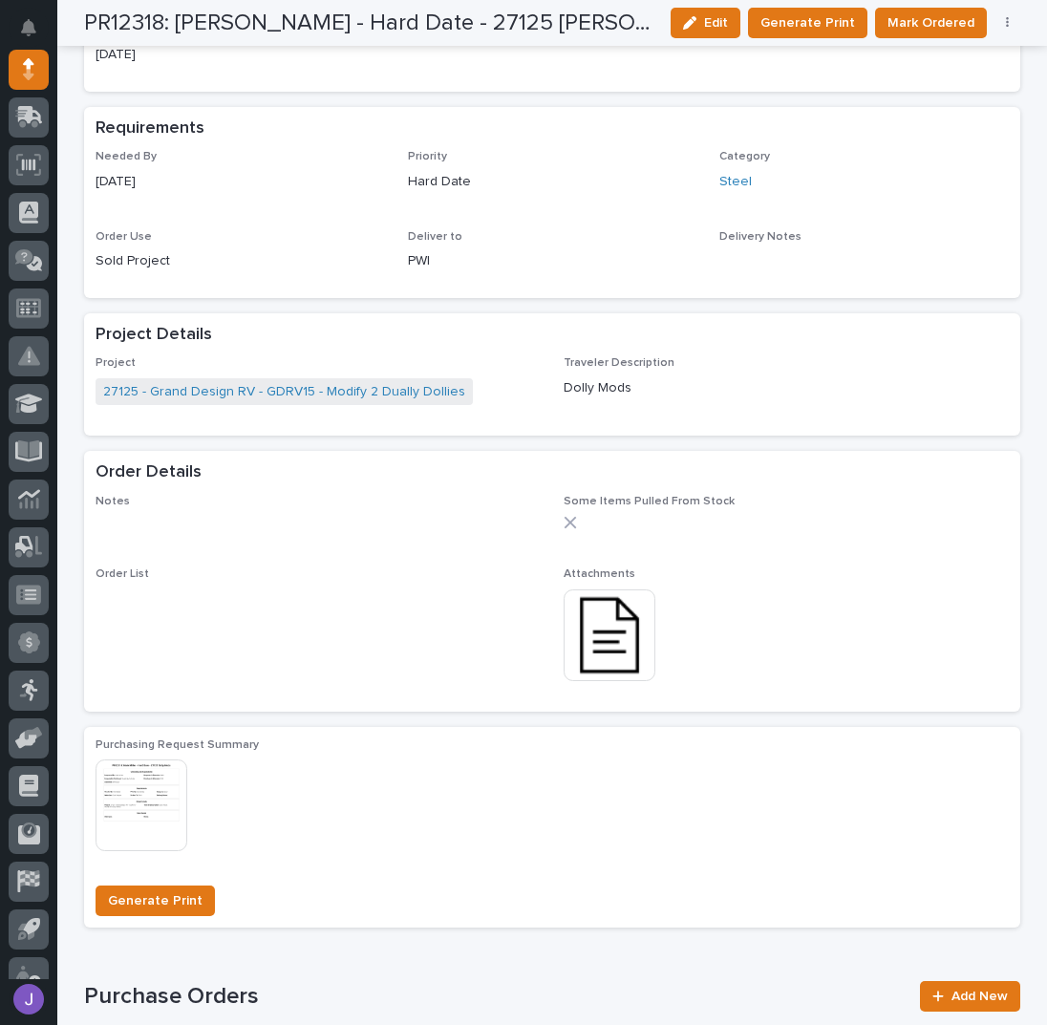
click at [608, 628] on img at bounding box center [610, 635] width 92 height 92
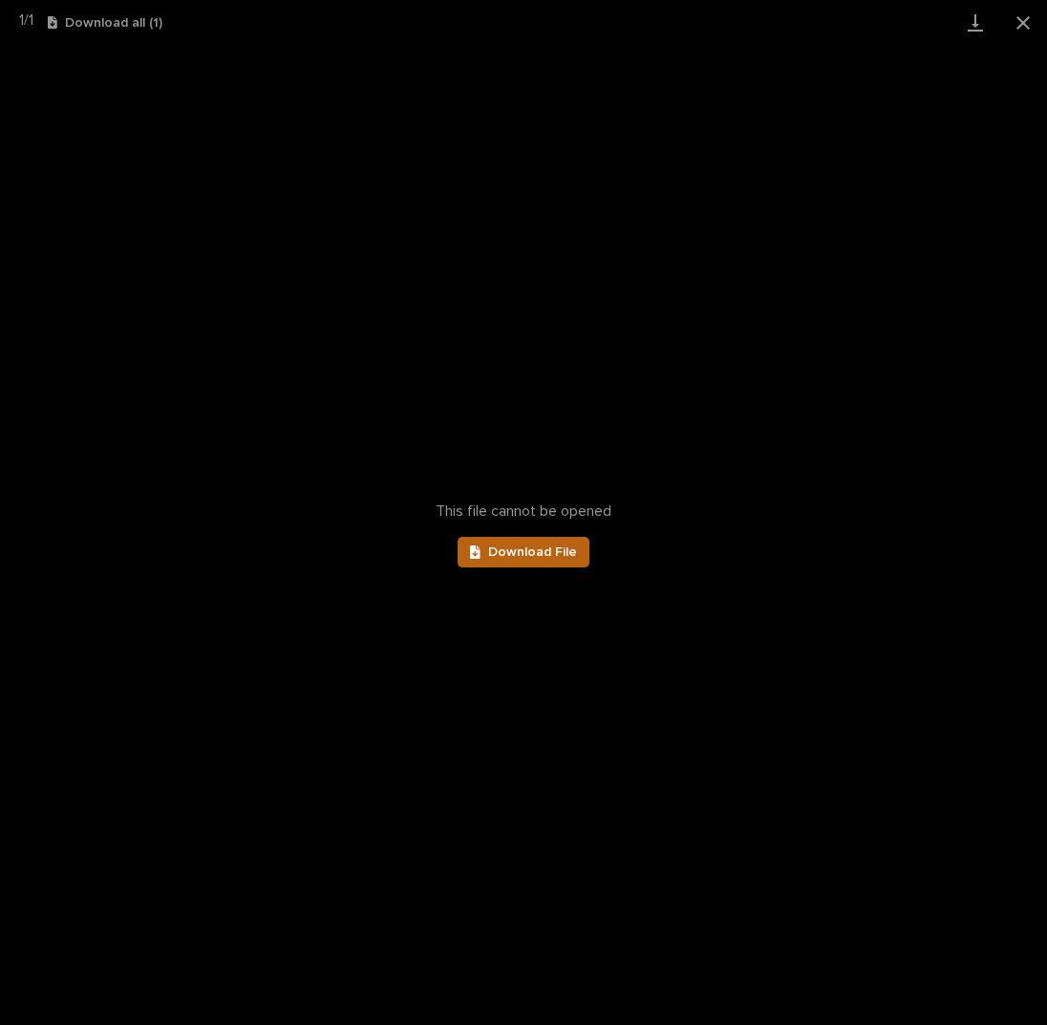
click at [501, 551] on span "Download File" at bounding box center [532, 551] width 89 height 13
click at [1013, 18] on button "Close gallery" at bounding box center [1023, 22] width 48 height 45
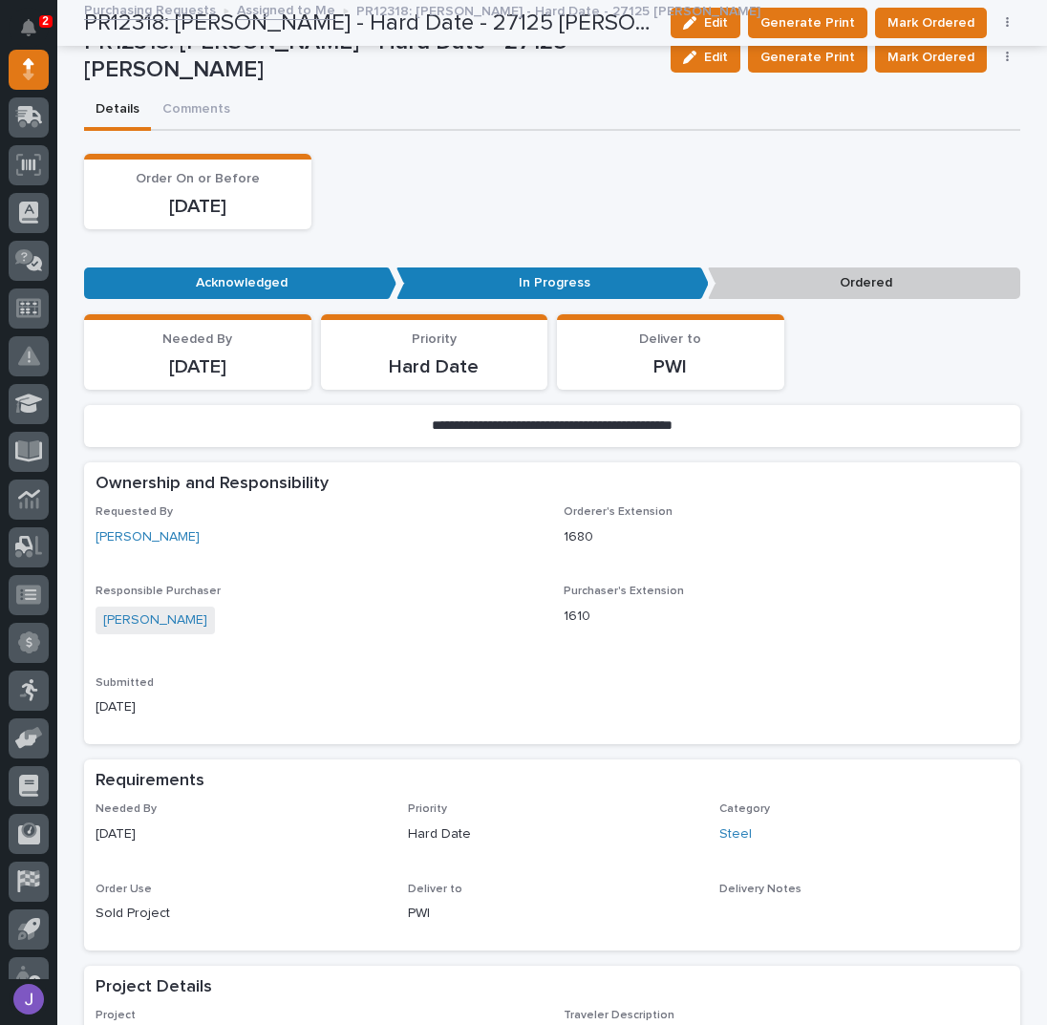
scroll to position [0, 0]
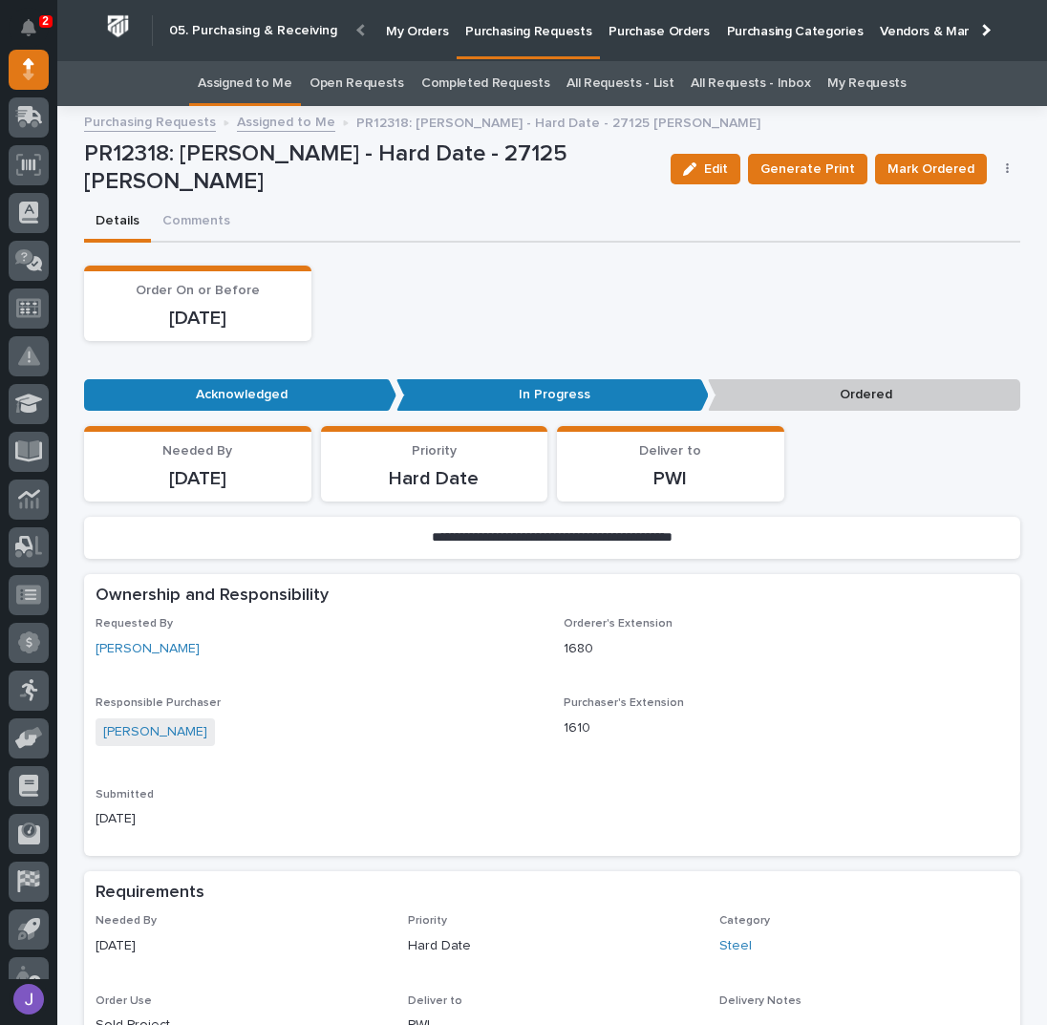
click at [291, 79] on link "Assigned to Me" at bounding box center [245, 83] width 95 height 45
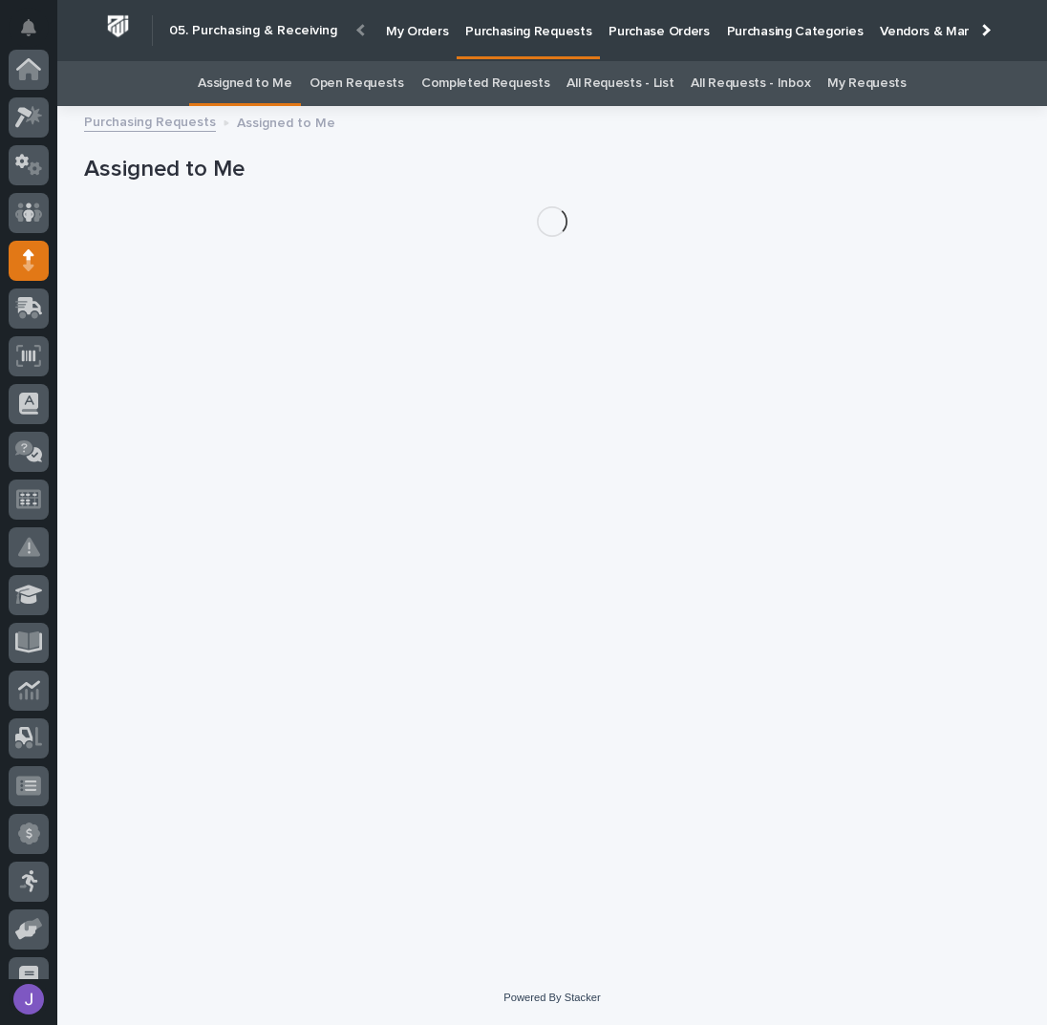
scroll to position [191, 0]
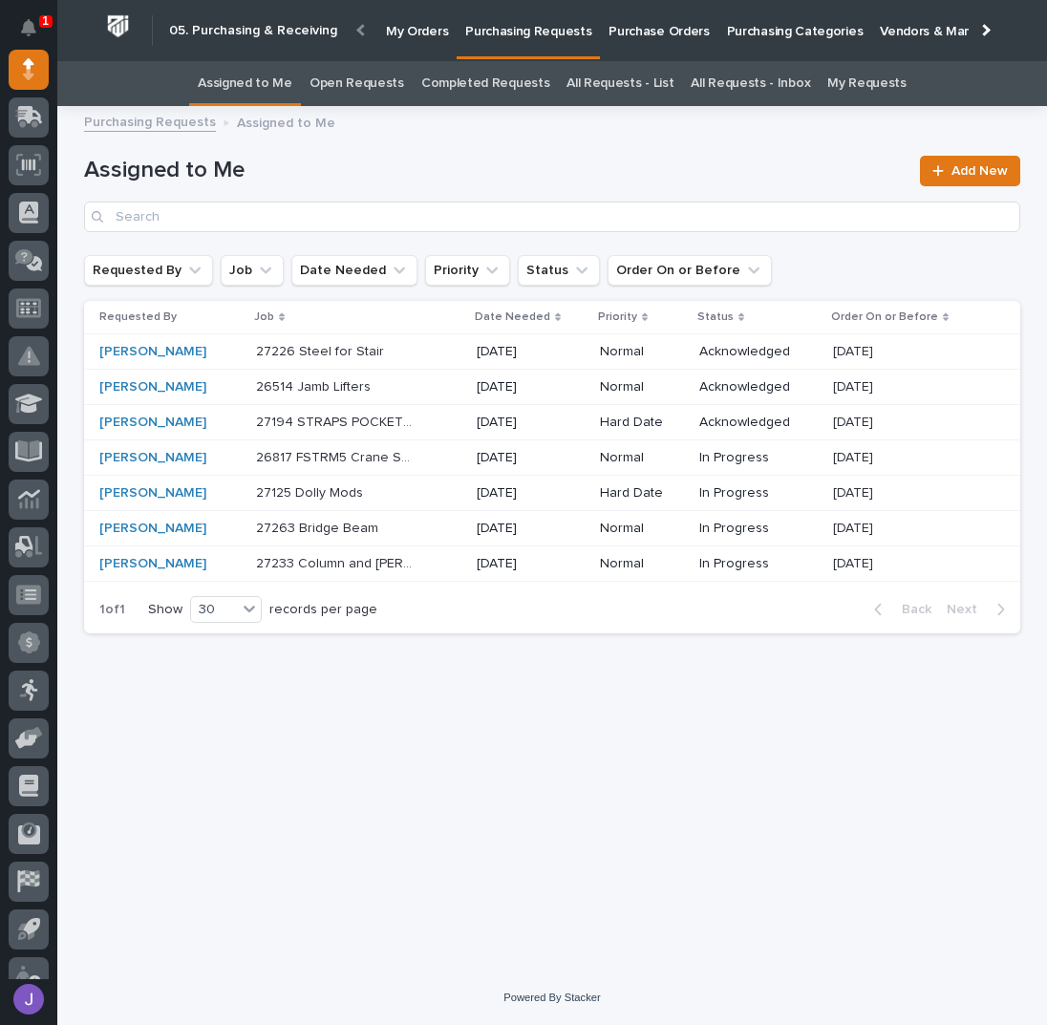
click at [646, 76] on link "All Requests - List" at bounding box center [619, 83] width 107 height 45
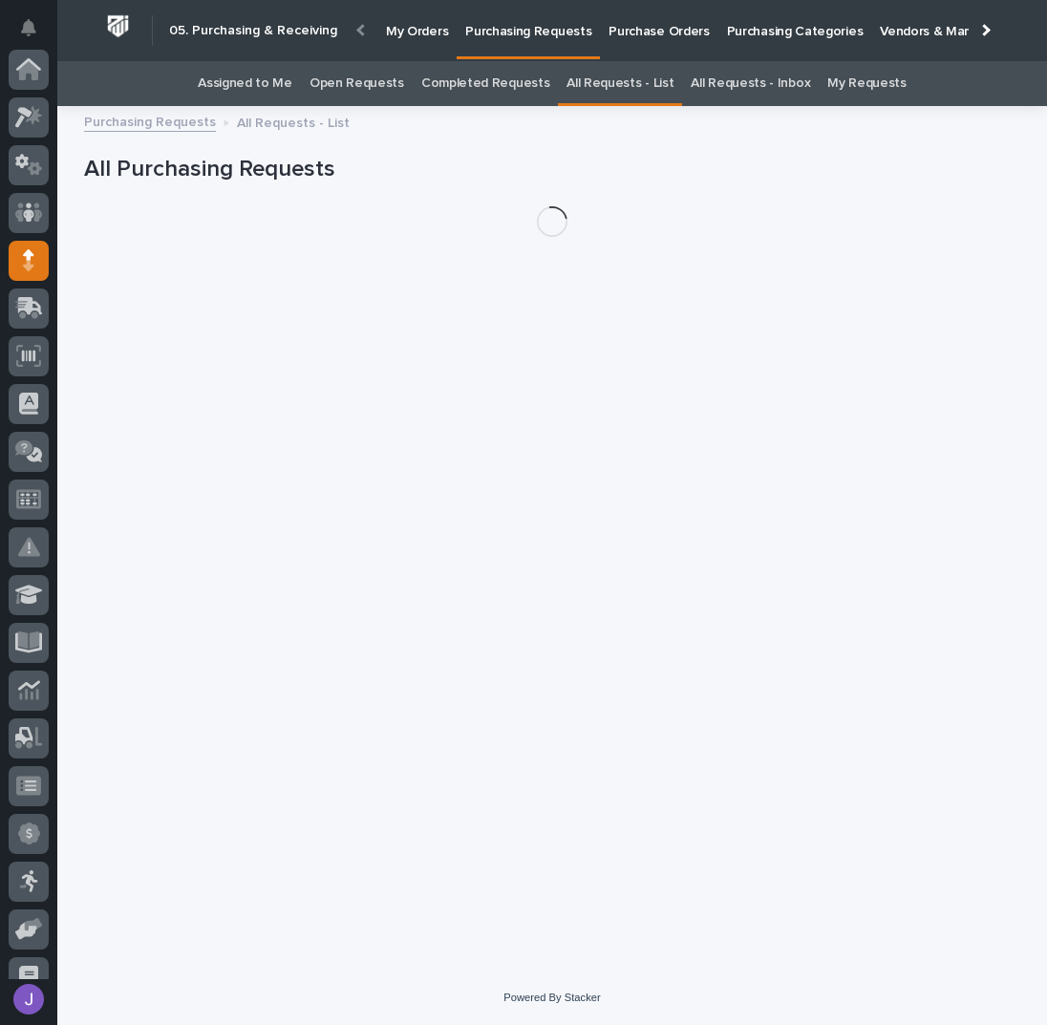
scroll to position [191, 0]
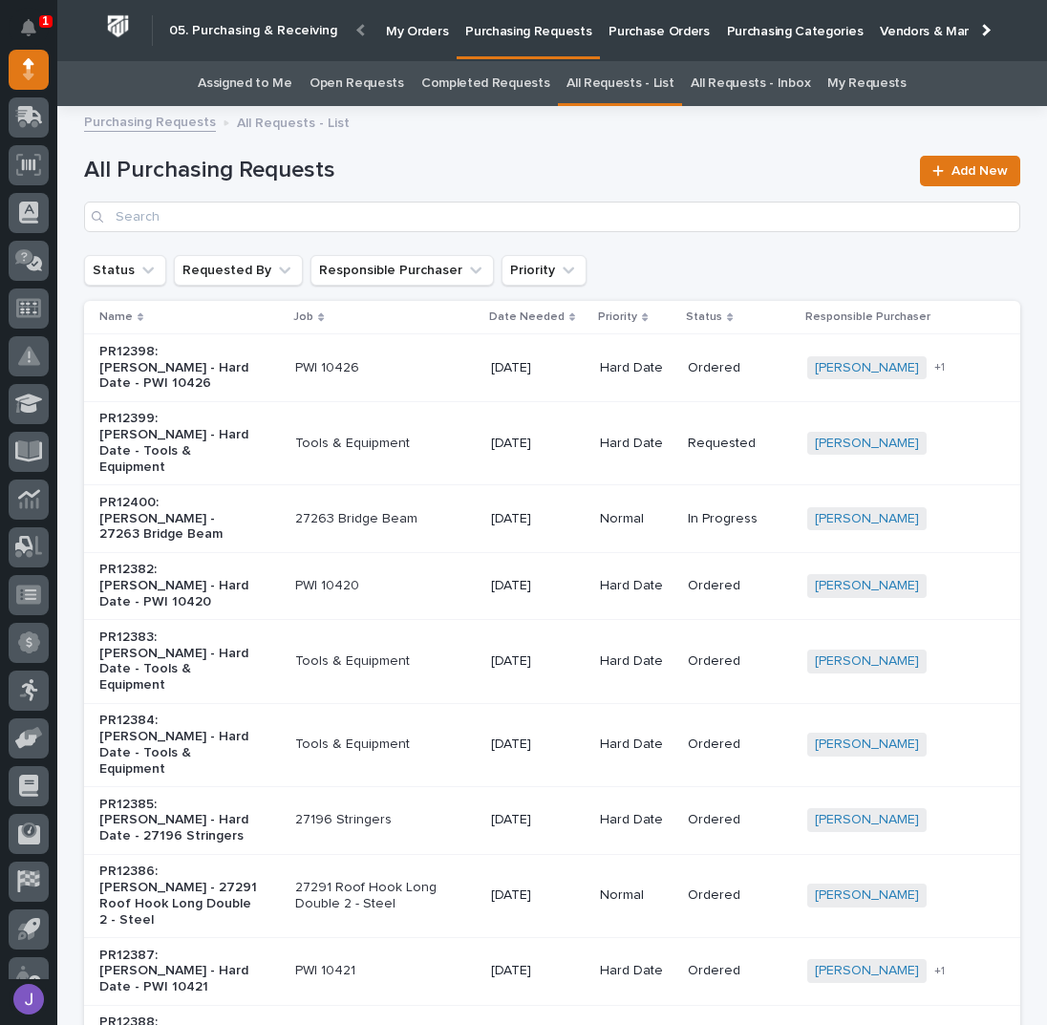
click at [309, 199] on div "All Purchasing Requests Add New" at bounding box center [552, 194] width 936 height 76
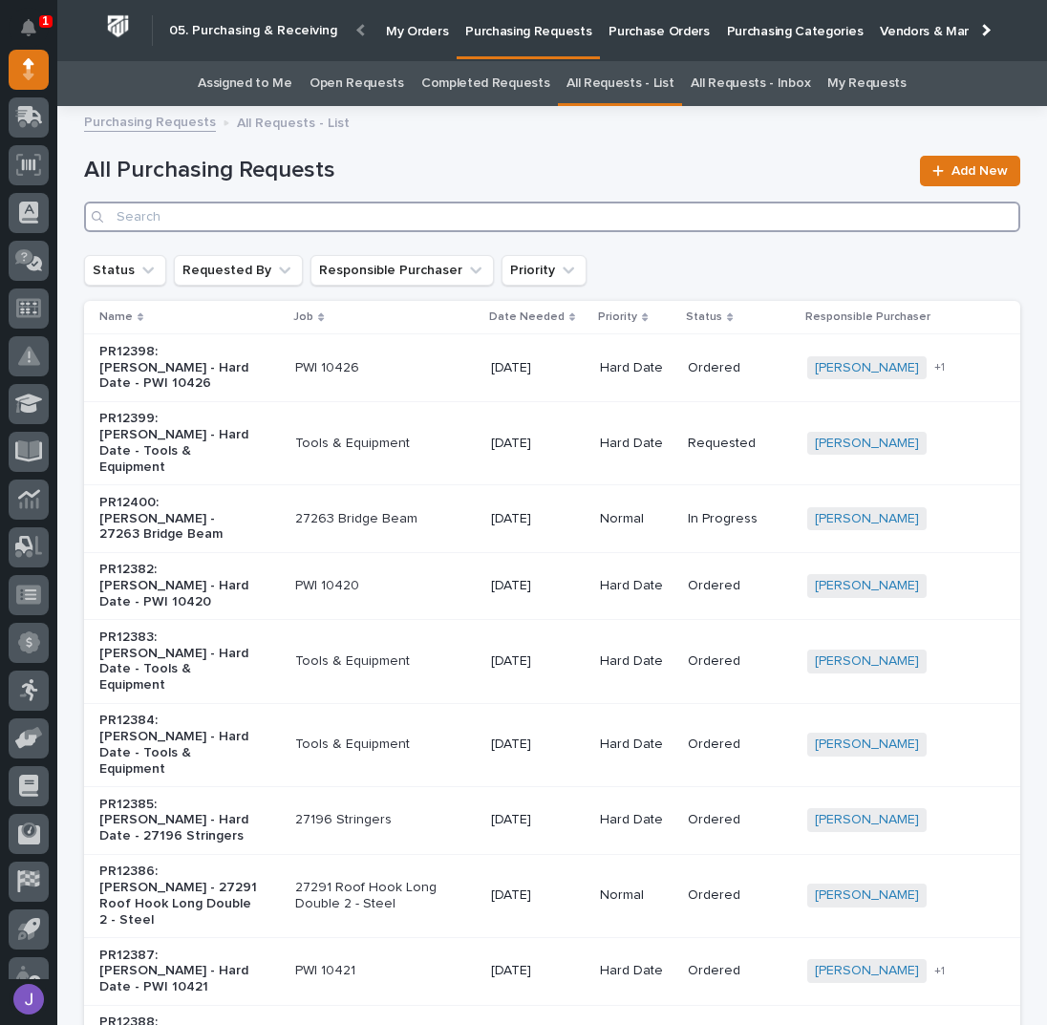
click at [323, 207] on input "Search" at bounding box center [552, 217] width 936 height 31
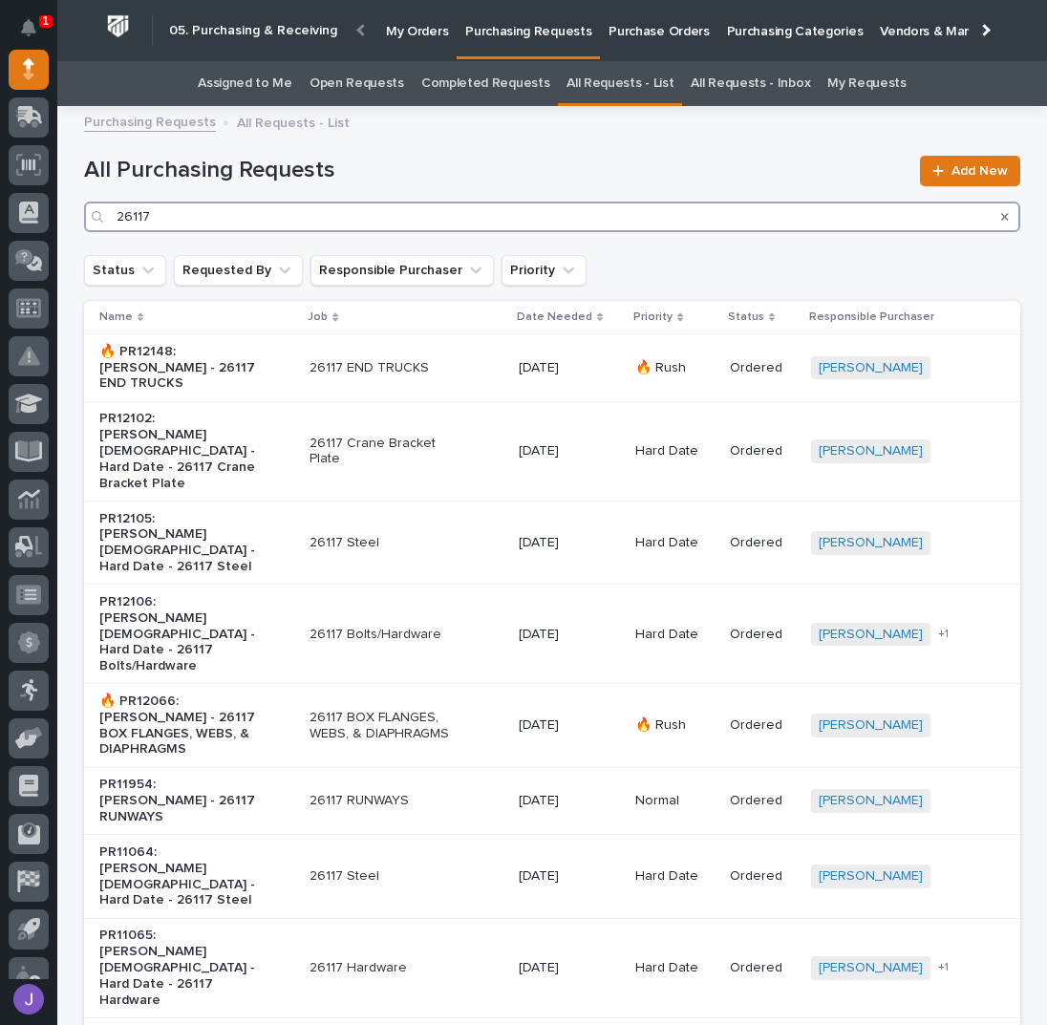
type input "26117"
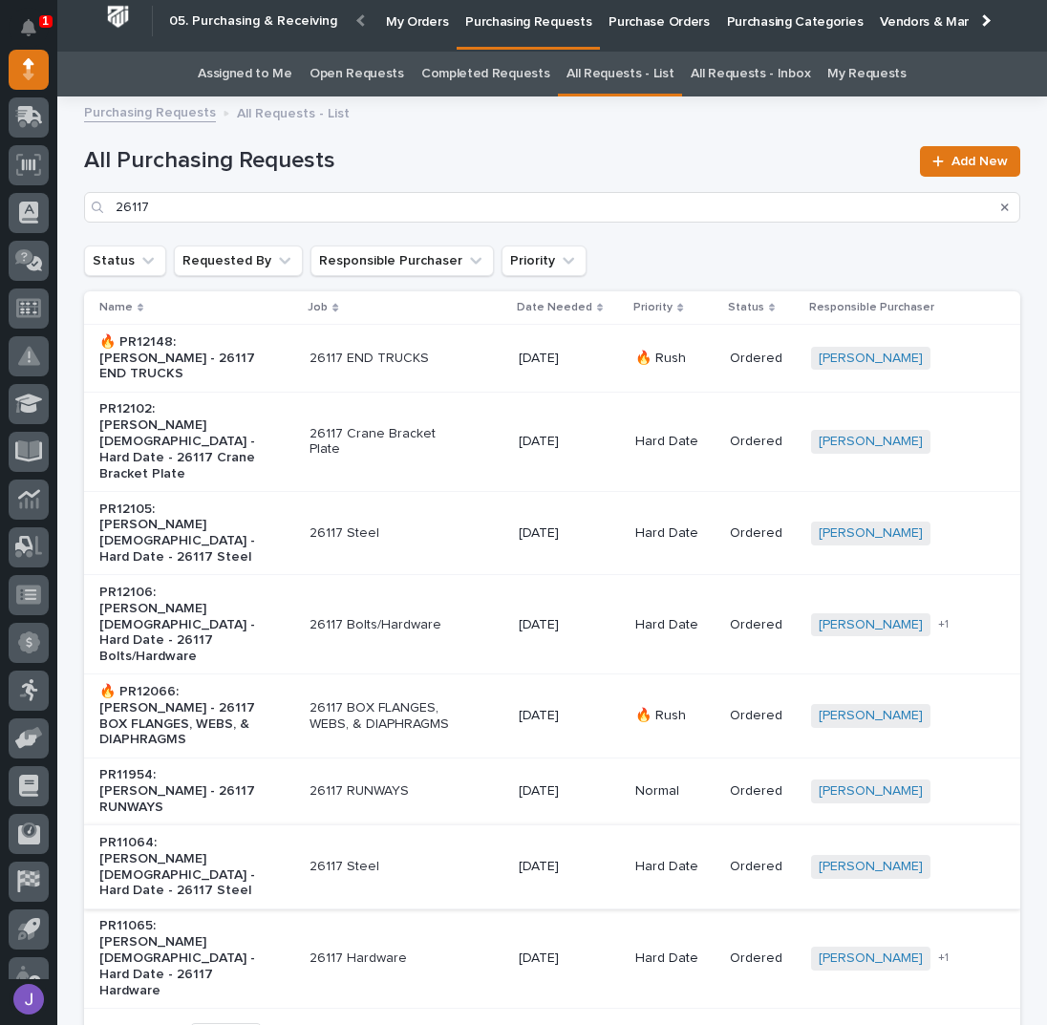
scroll to position [13, 0]
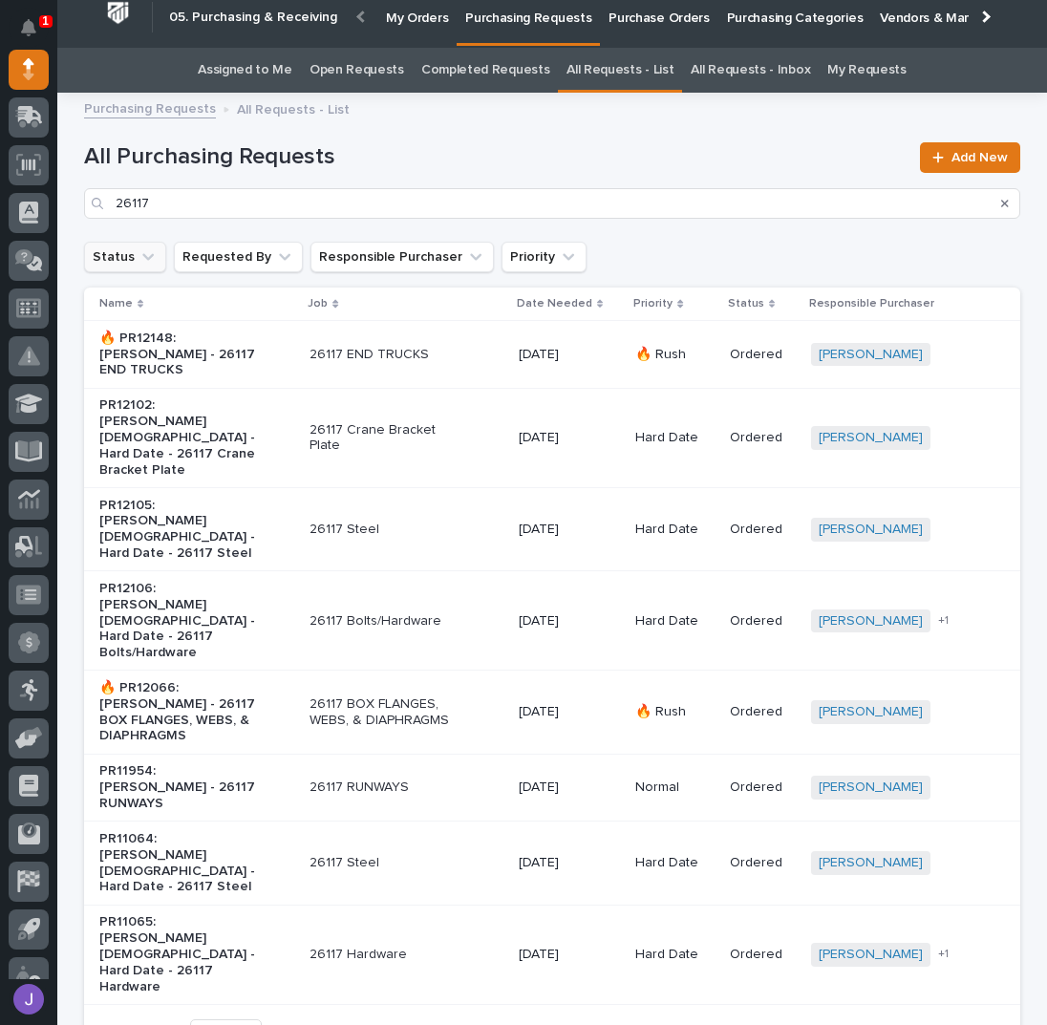
click at [141, 265] on icon "Status" at bounding box center [147, 256] width 19 height 19
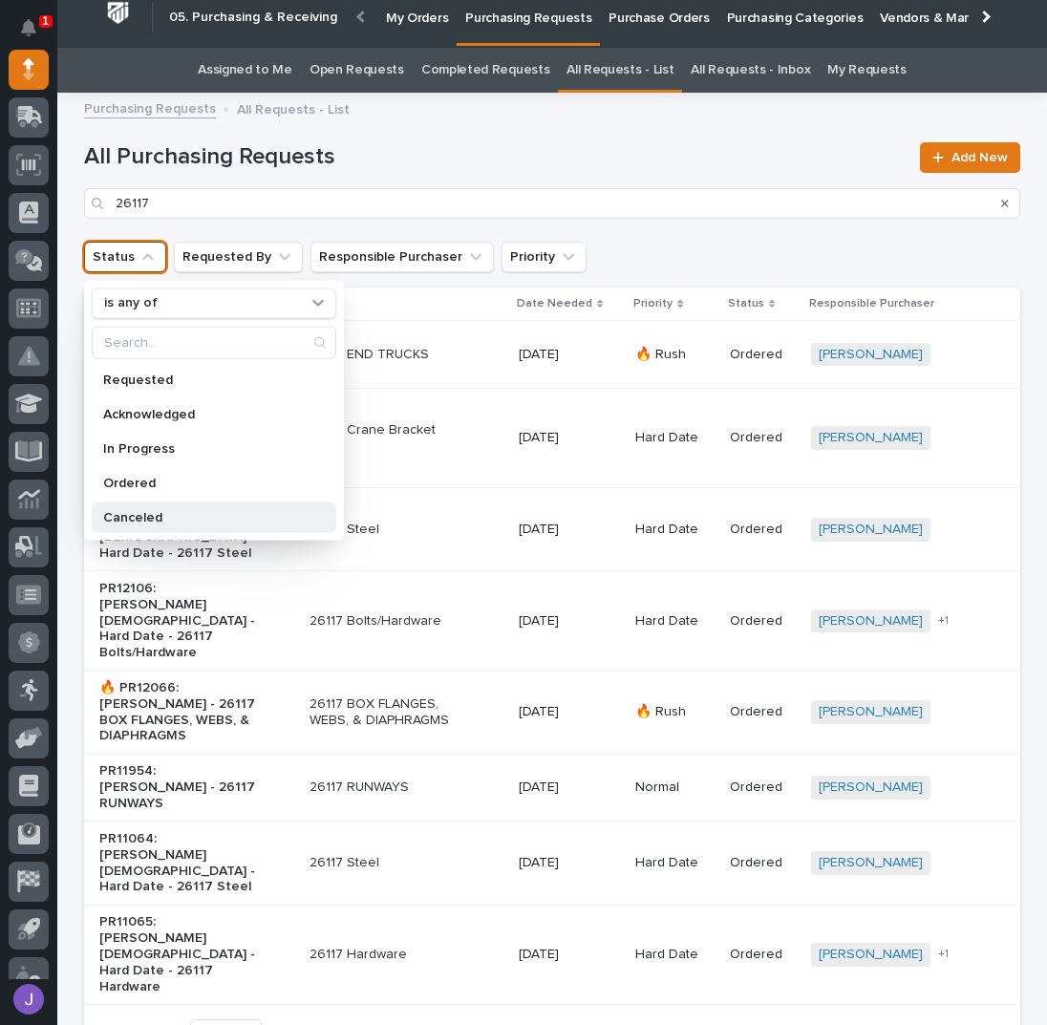
click at [160, 515] on p "Canceled" at bounding box center [204, 516] width 202 height 13
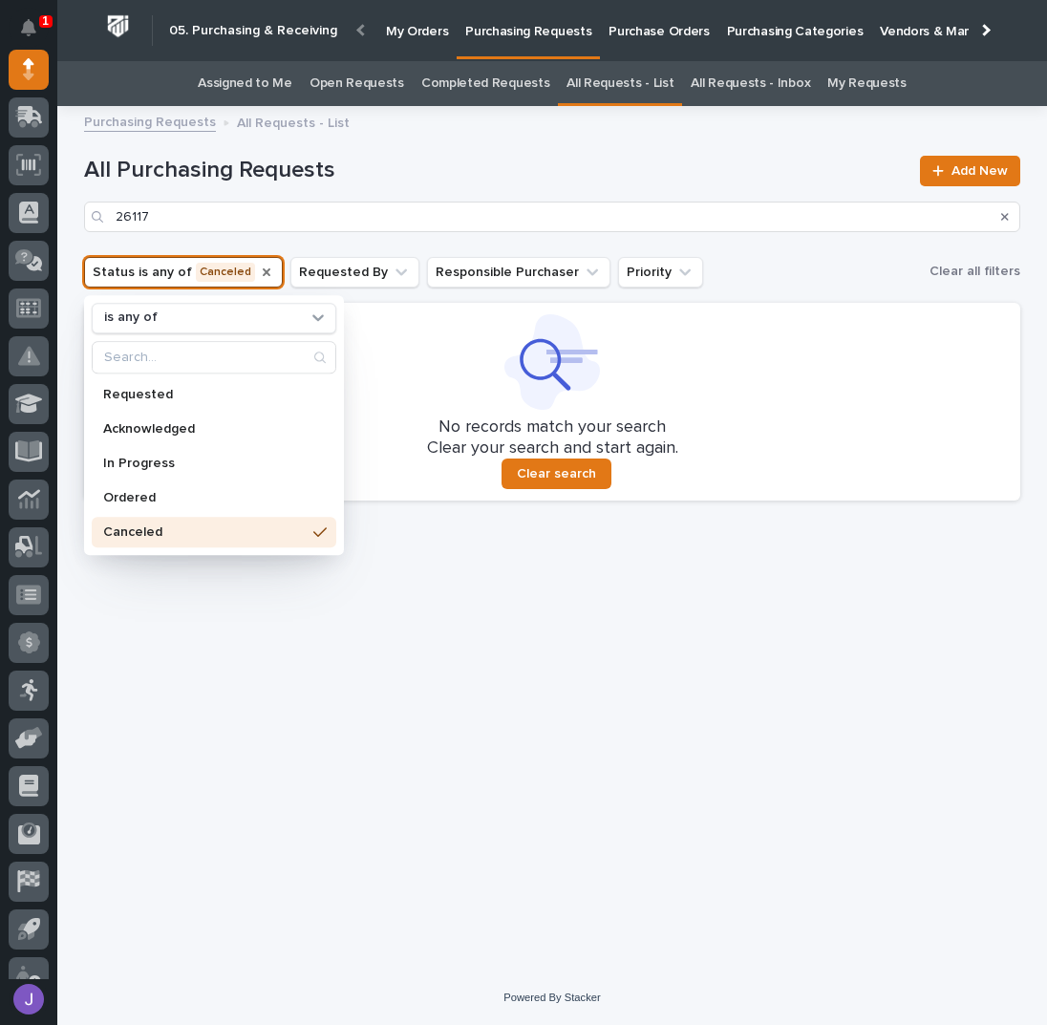
click at [259, 272] on icon "Status" at bounding box center [266, 272] width 15 height 15
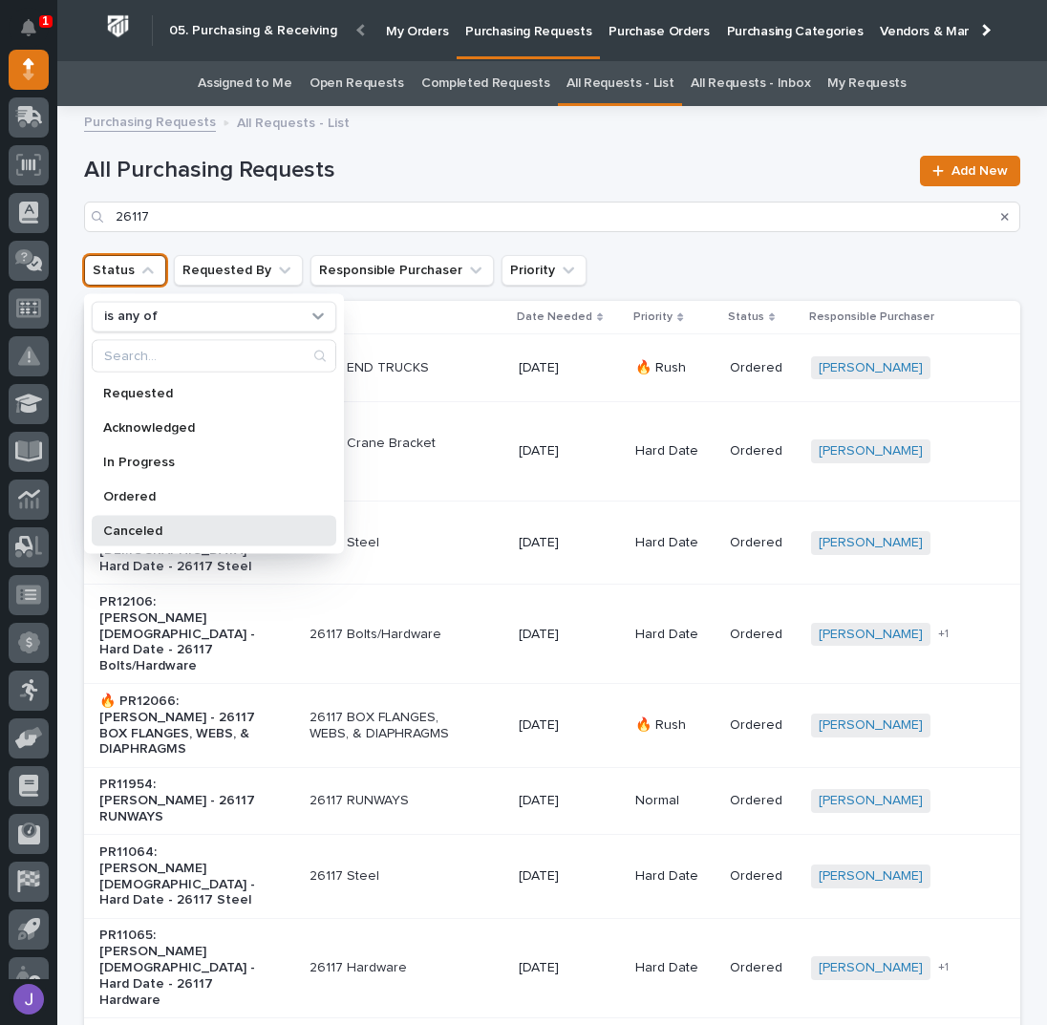
click at [115, 521] on div "Canceled" at bounding box center [214, 530] width 245 height 31
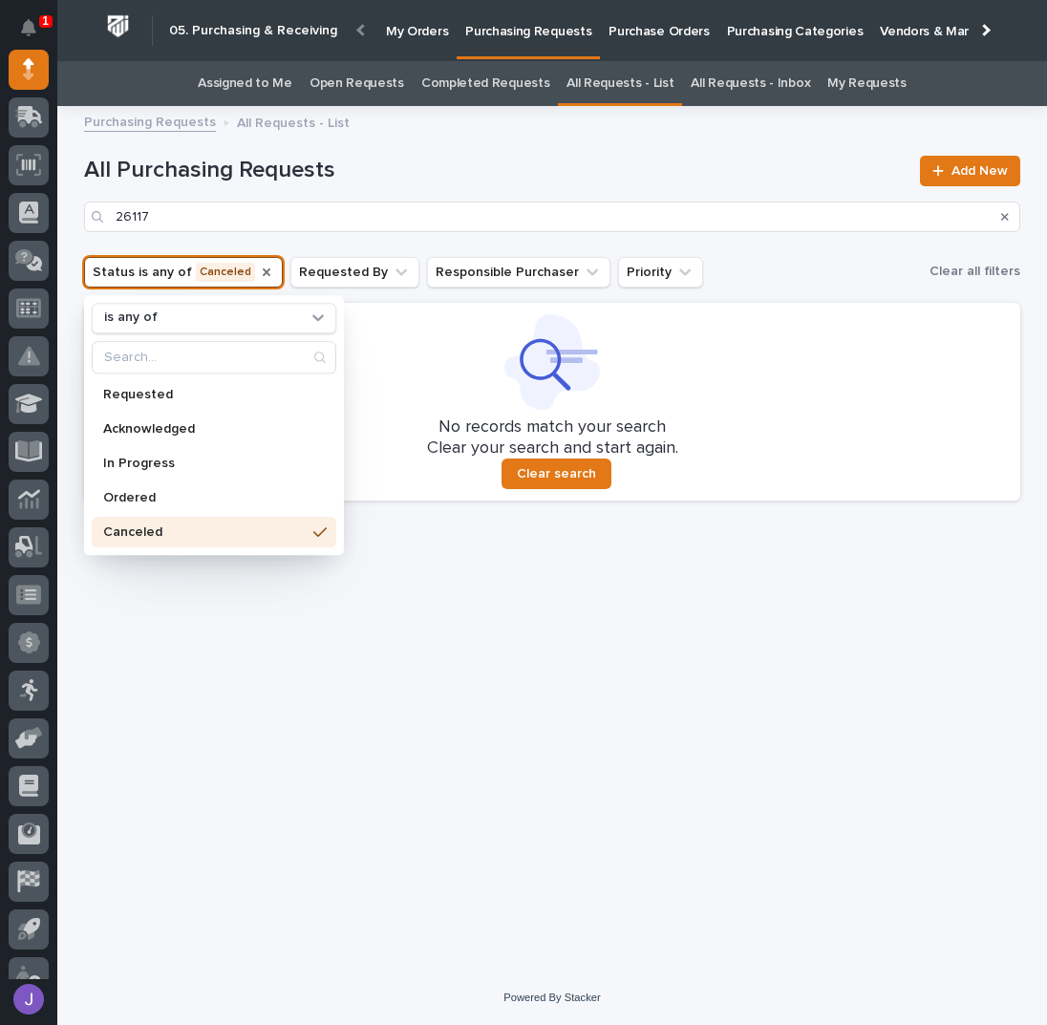
click at [494, 610] on div "Loading... Saving… Loading... Saving… All Purchasing Requests 26117 Add New Sta…" at bounding box center [551, 519] width 955 height 805
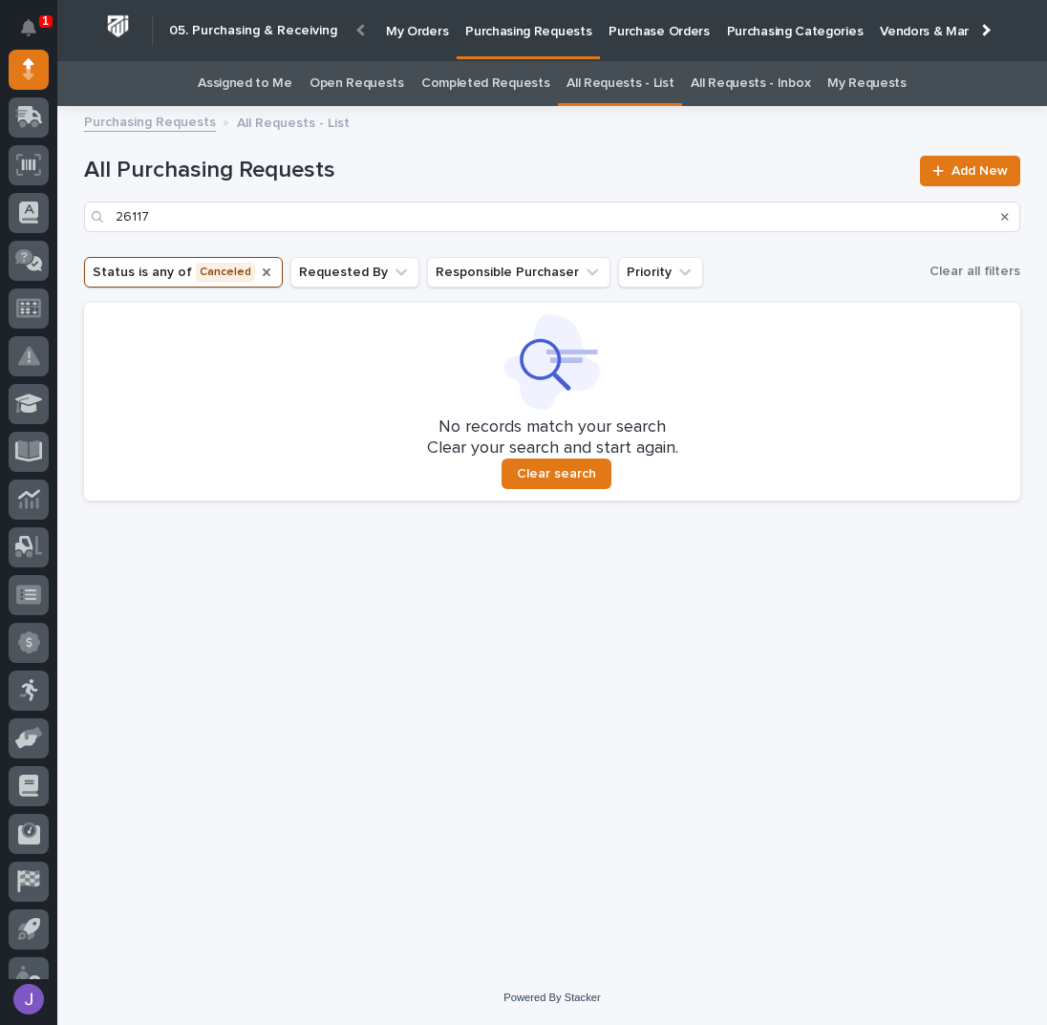
click at [260, 274] on icon "Status" at bounding box center [266, 272] width 15 height 15
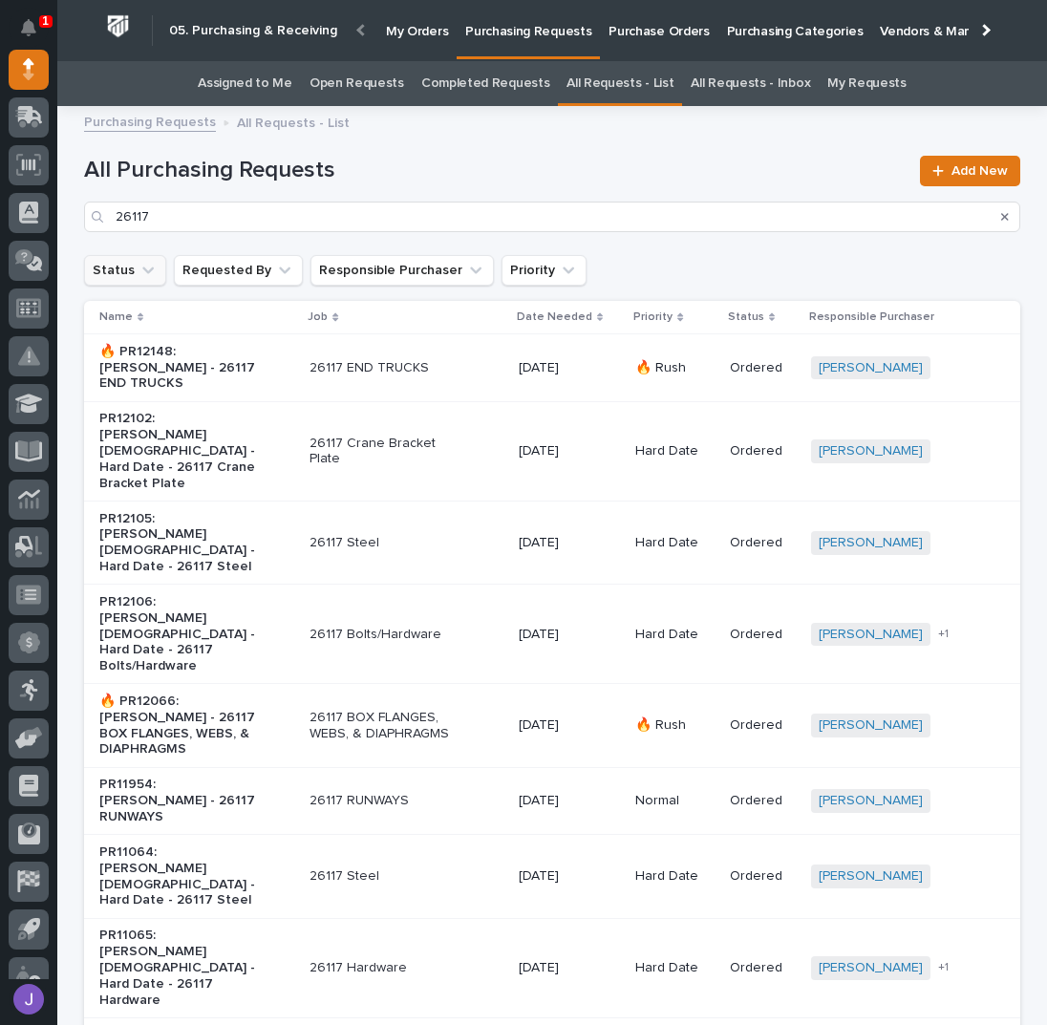
click at [437, 793] on p "26117 RUNWAYS" at bounding box center [389, 801] width 160 height 16
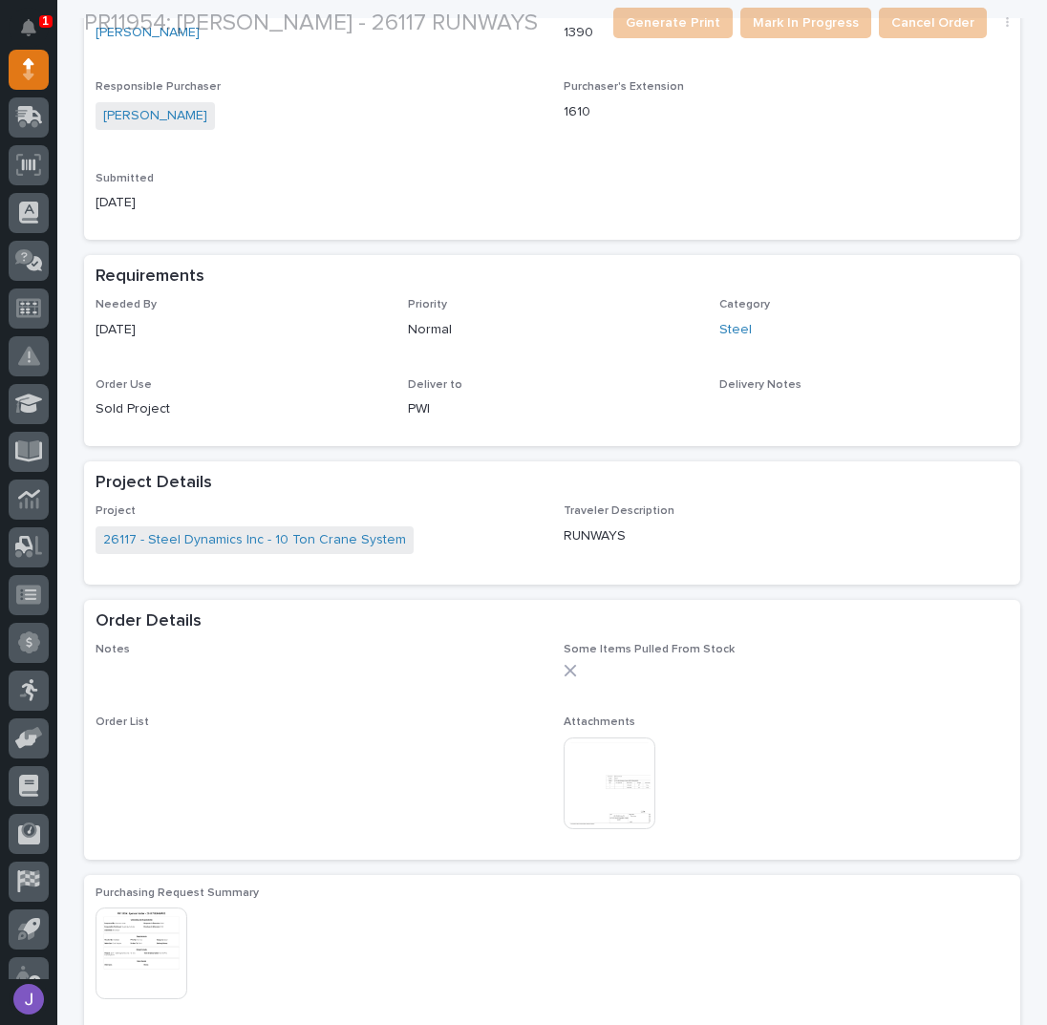
scroll to position [382, 0]
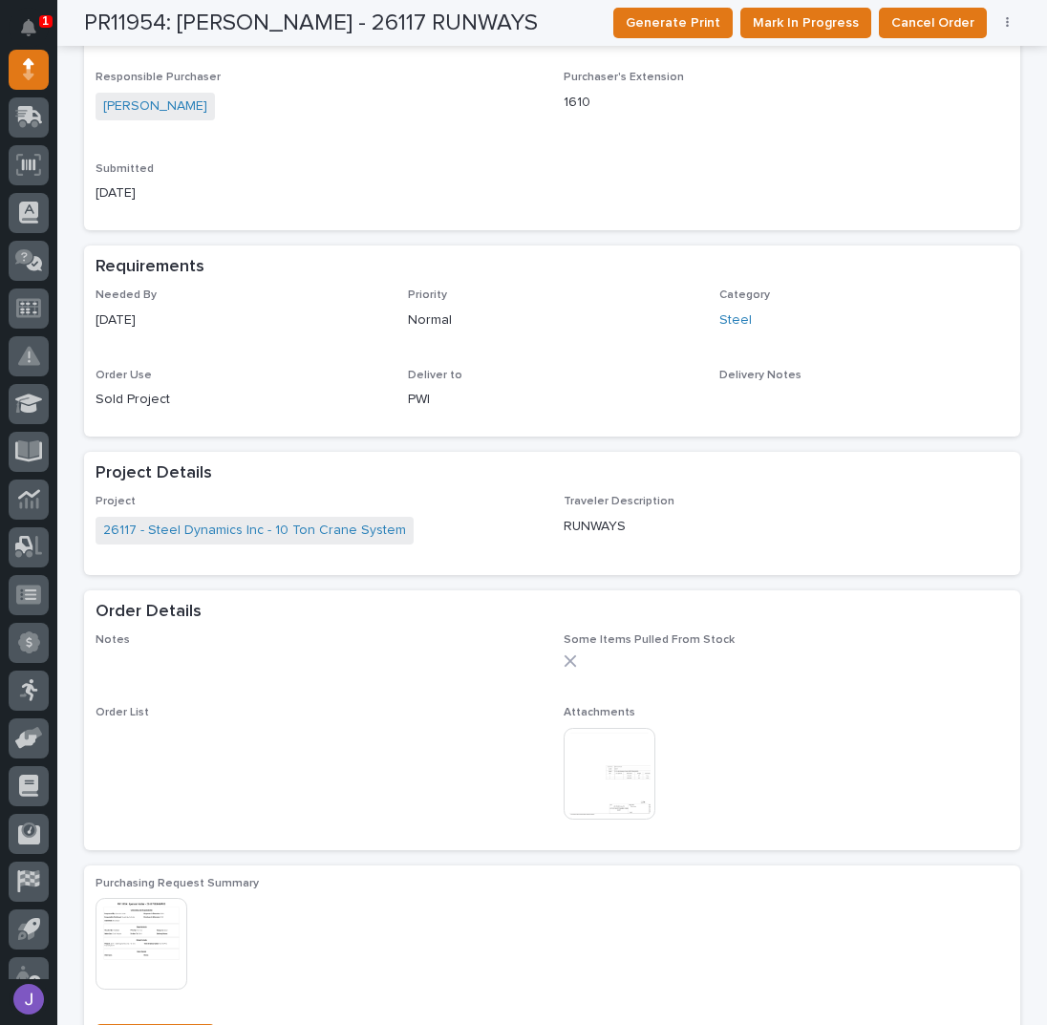
click at [573, 745] on img at bounding box center [610, 774] width 92 height 92
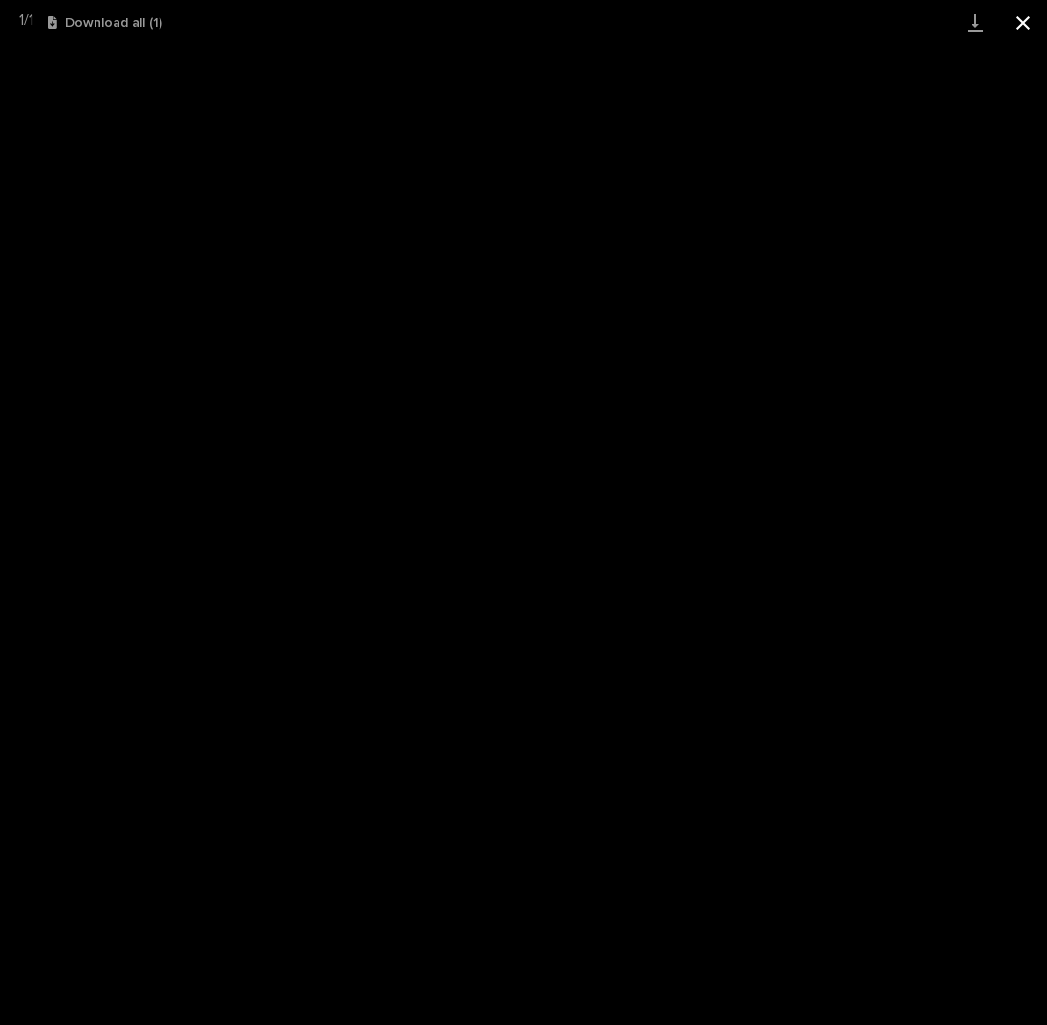
click at [1026, 32] on button "Close gallery" at bounding box center [1023, 22] width 48 height 45
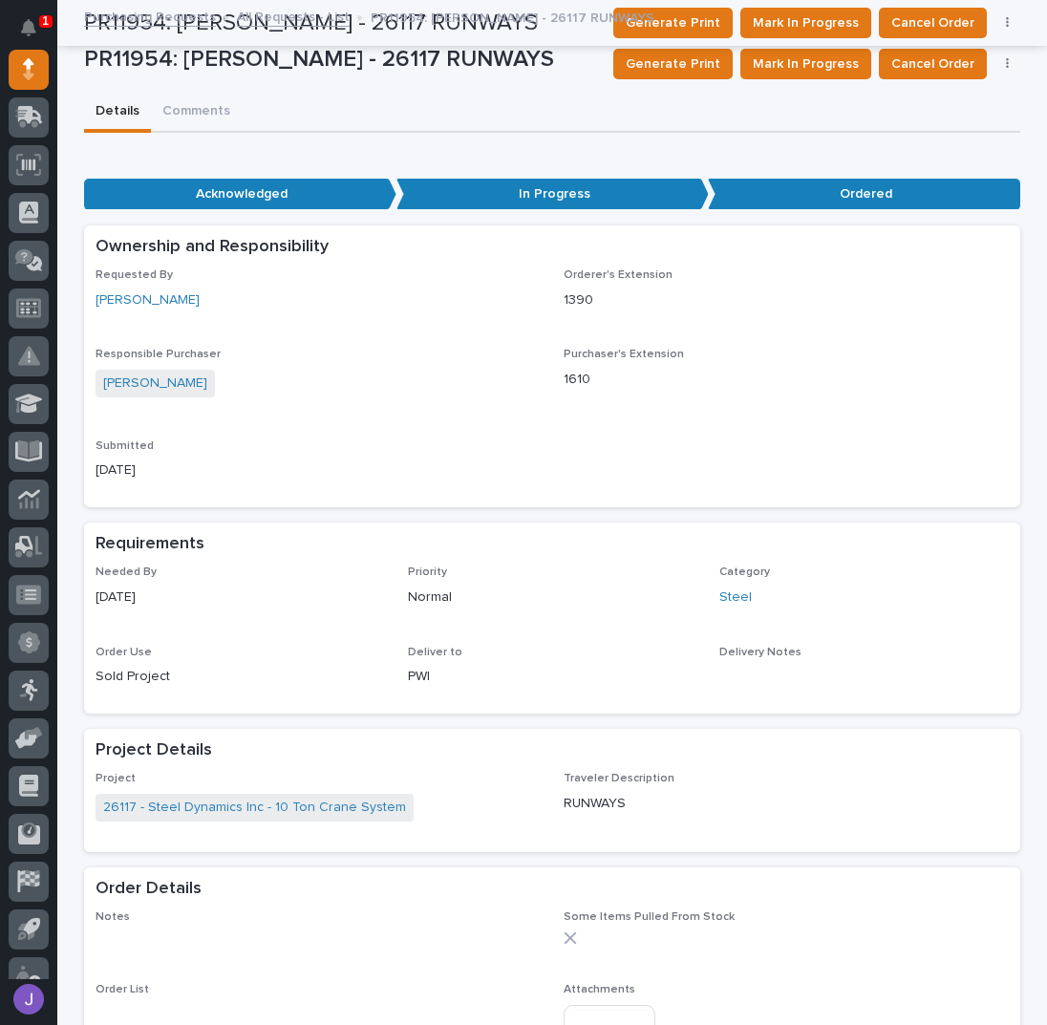
scroll to position [0, 0]
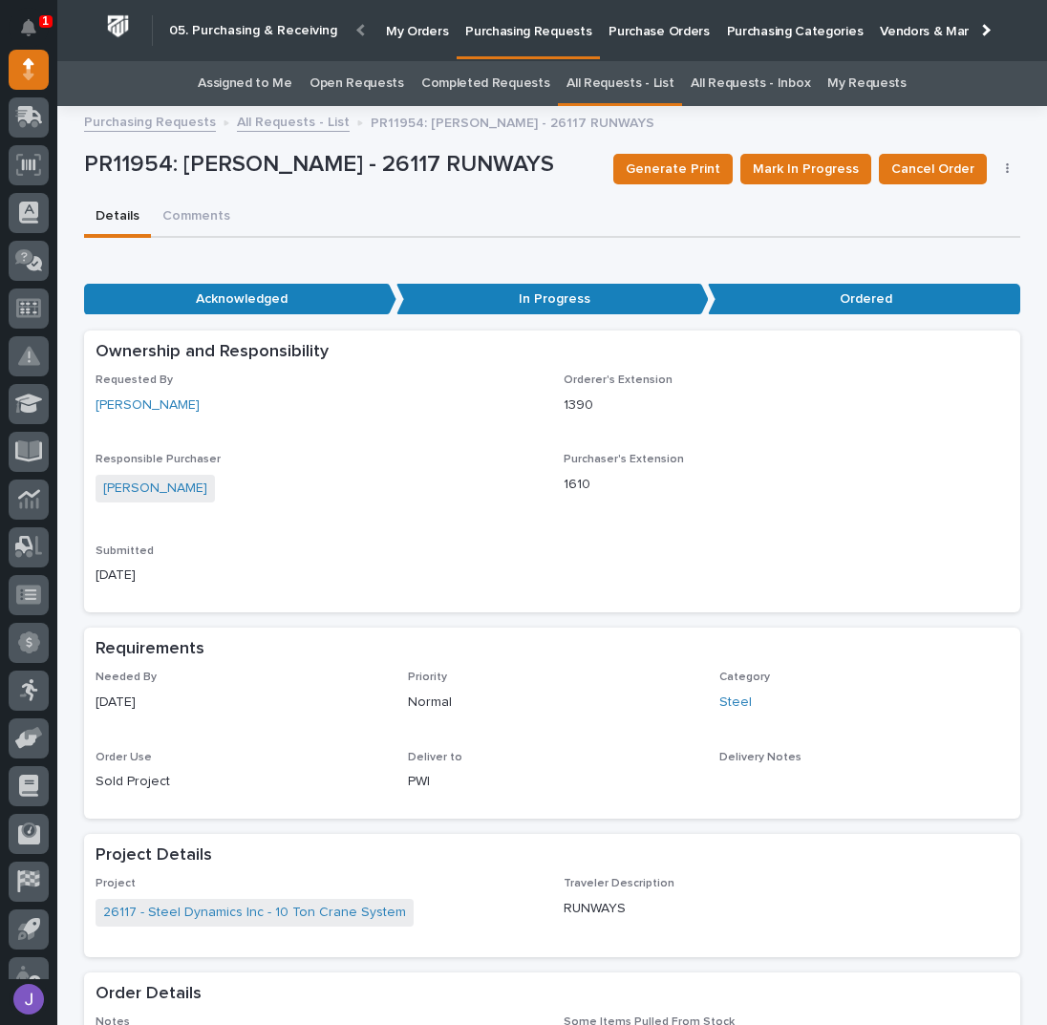
click at [258, 120] on link "All Requests - List" at bounding box center [293, 121] width 113 height 22
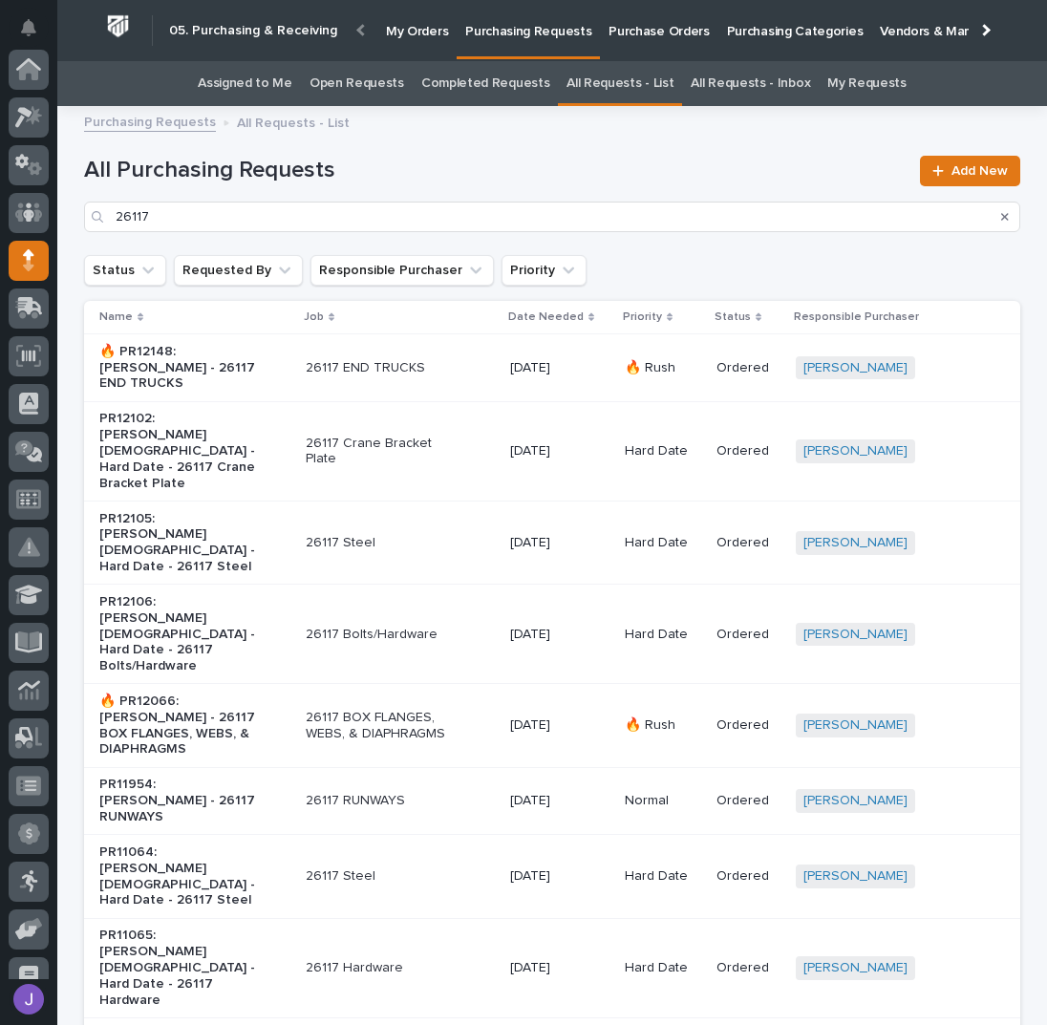
scroll to position [191, 0]
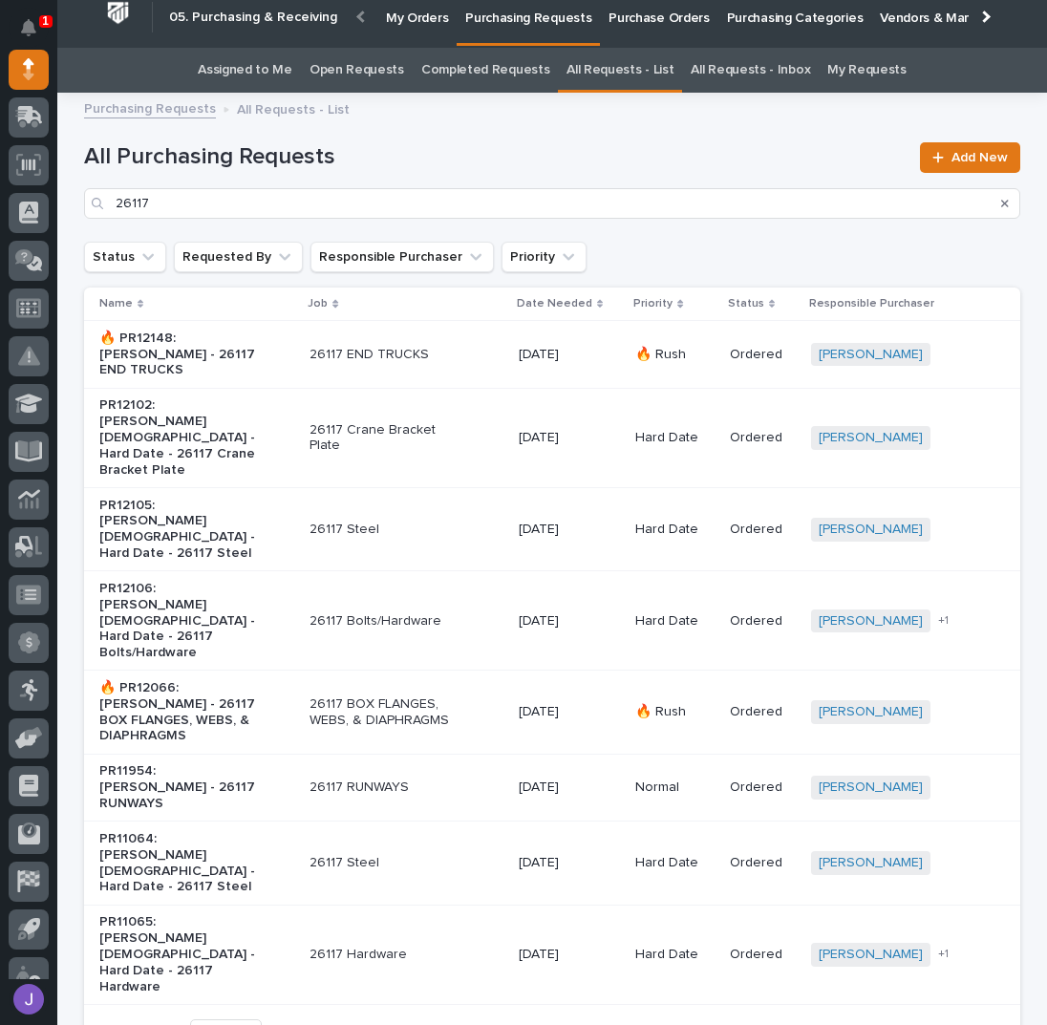
click at [397, 847] on div "26117 Steel" at bounding box center [406, 863] width 194 height 32
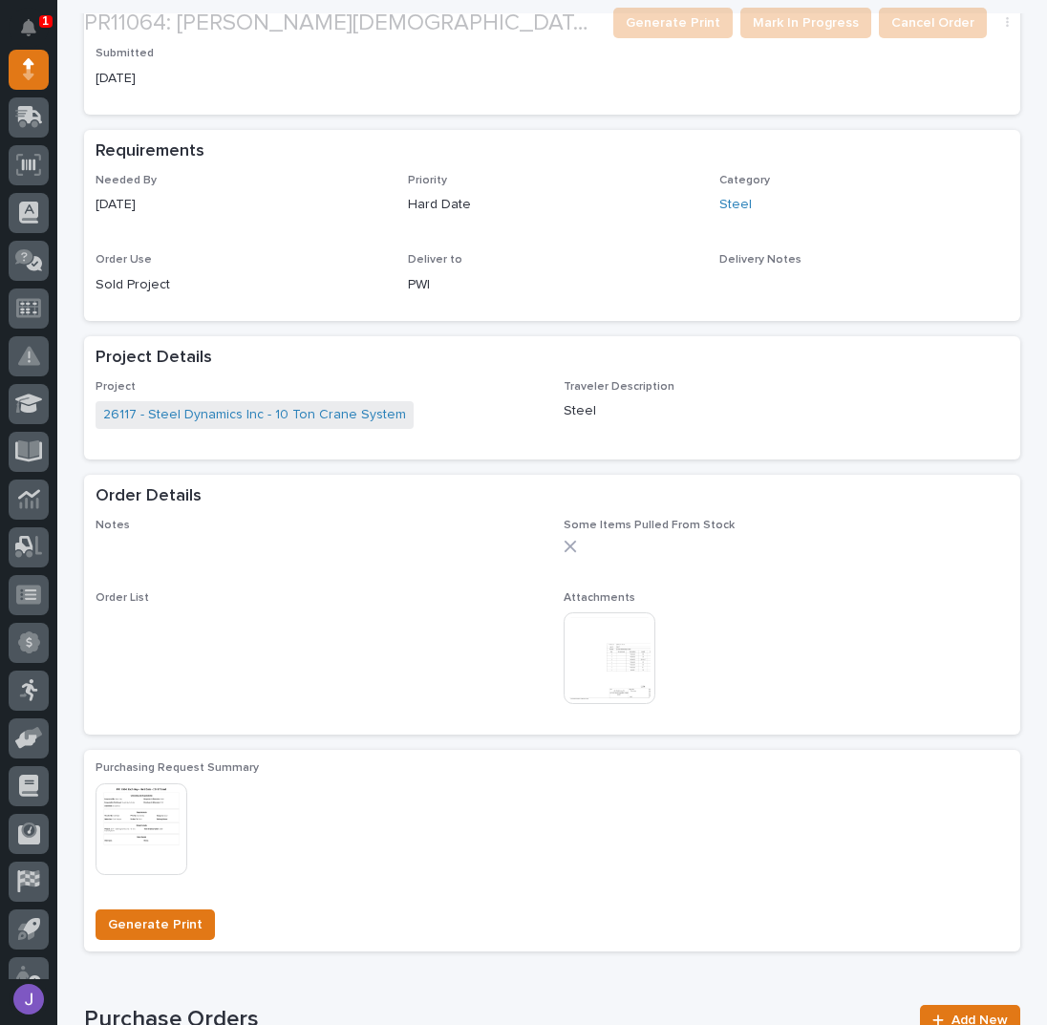
scroll to position [757, 0]
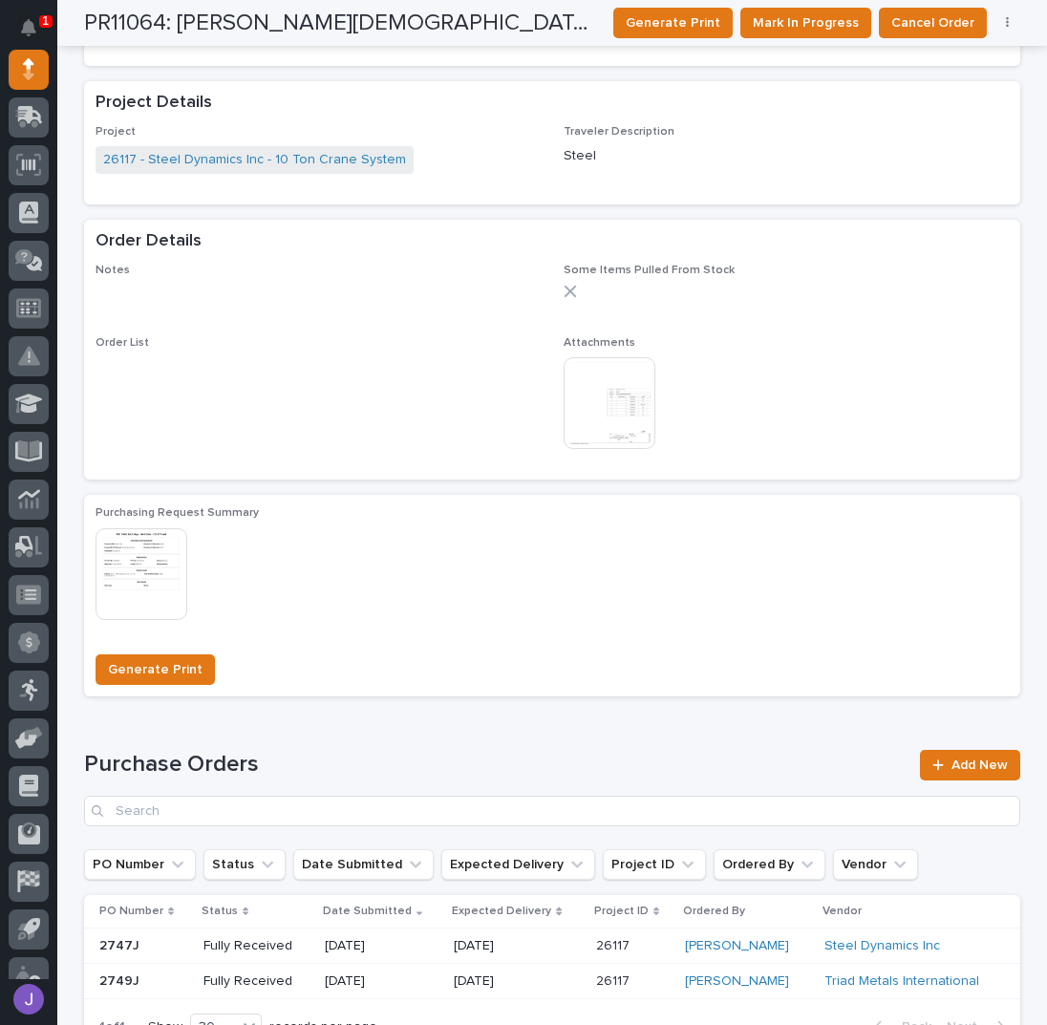
click at [605, 401] on img at bounding box center [610, 403] width 92 height 92
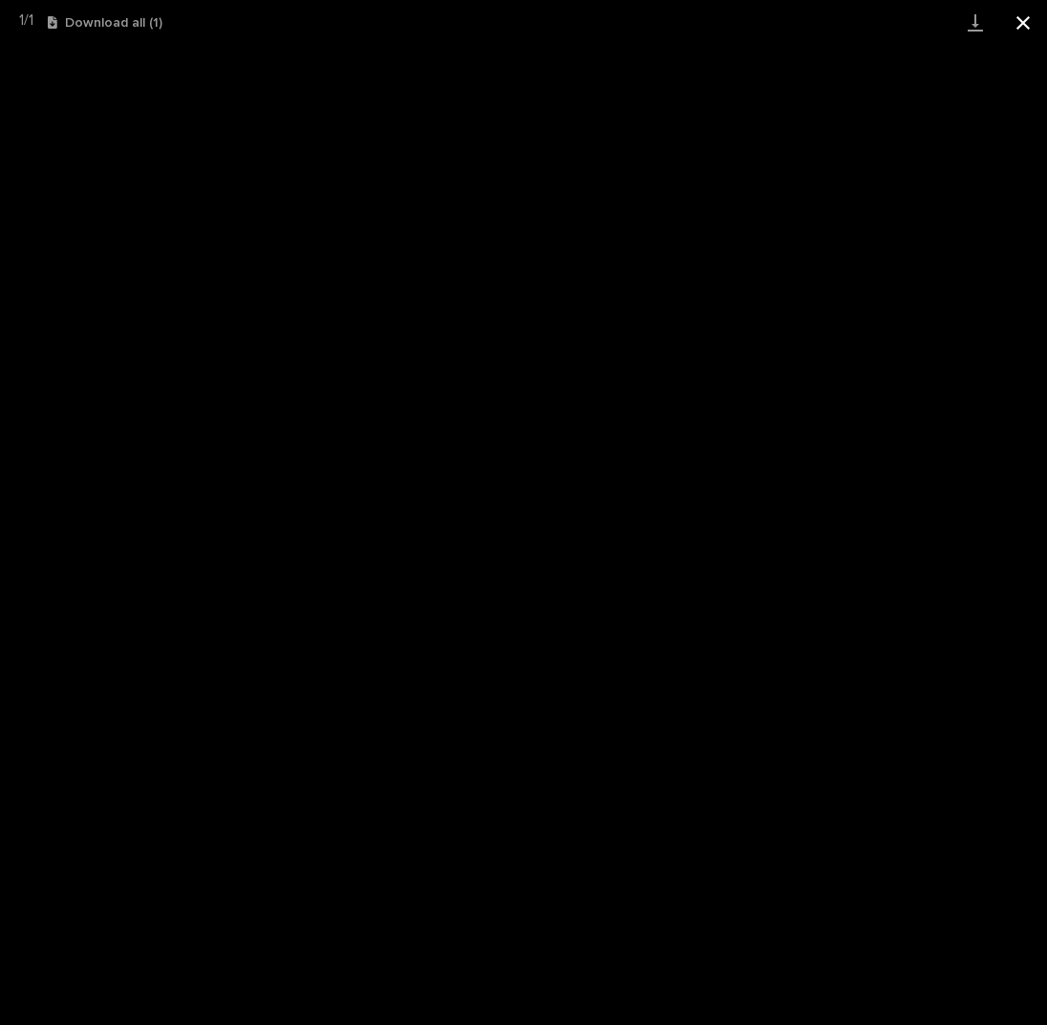
click at [1022, 24] on button "Close gallery" at bounding box center [1023, 22] width 48 height 45
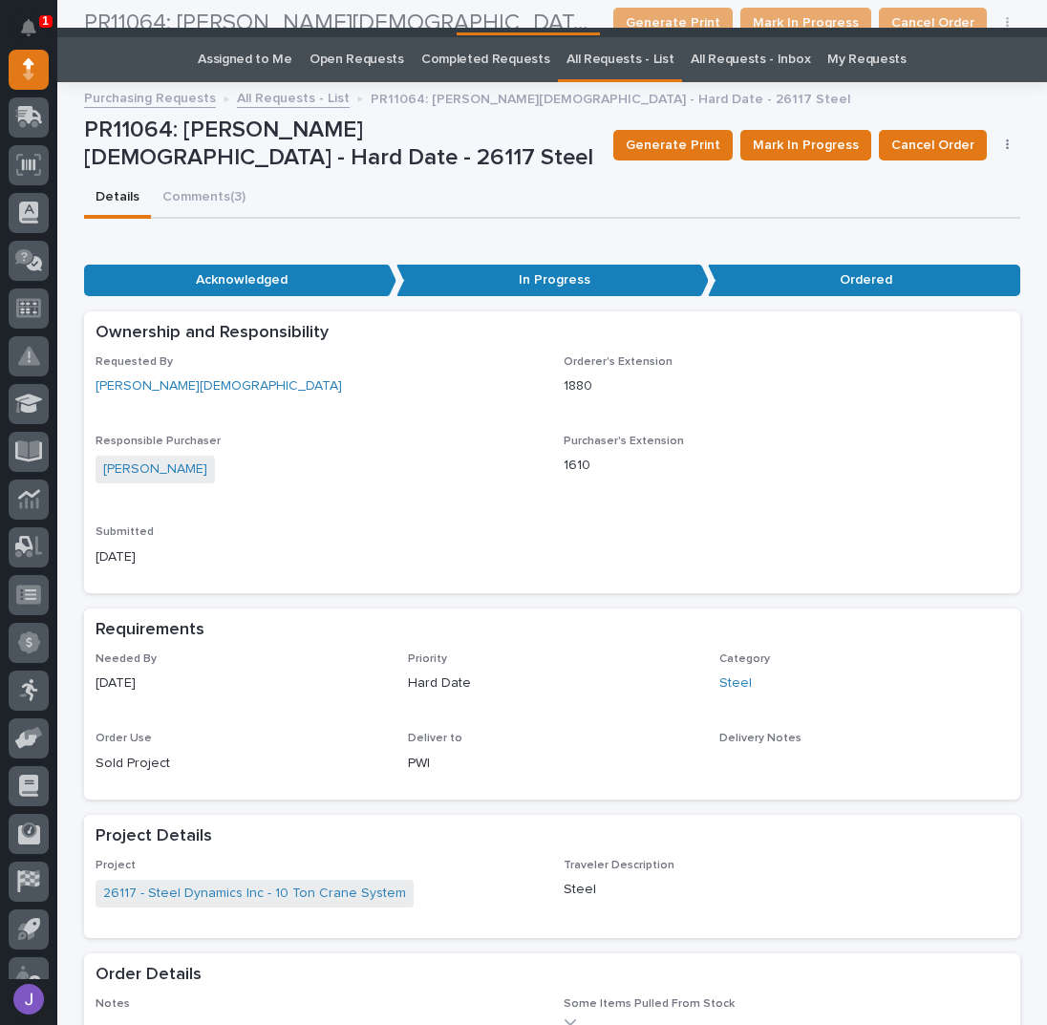
scroll to position [0, 0]
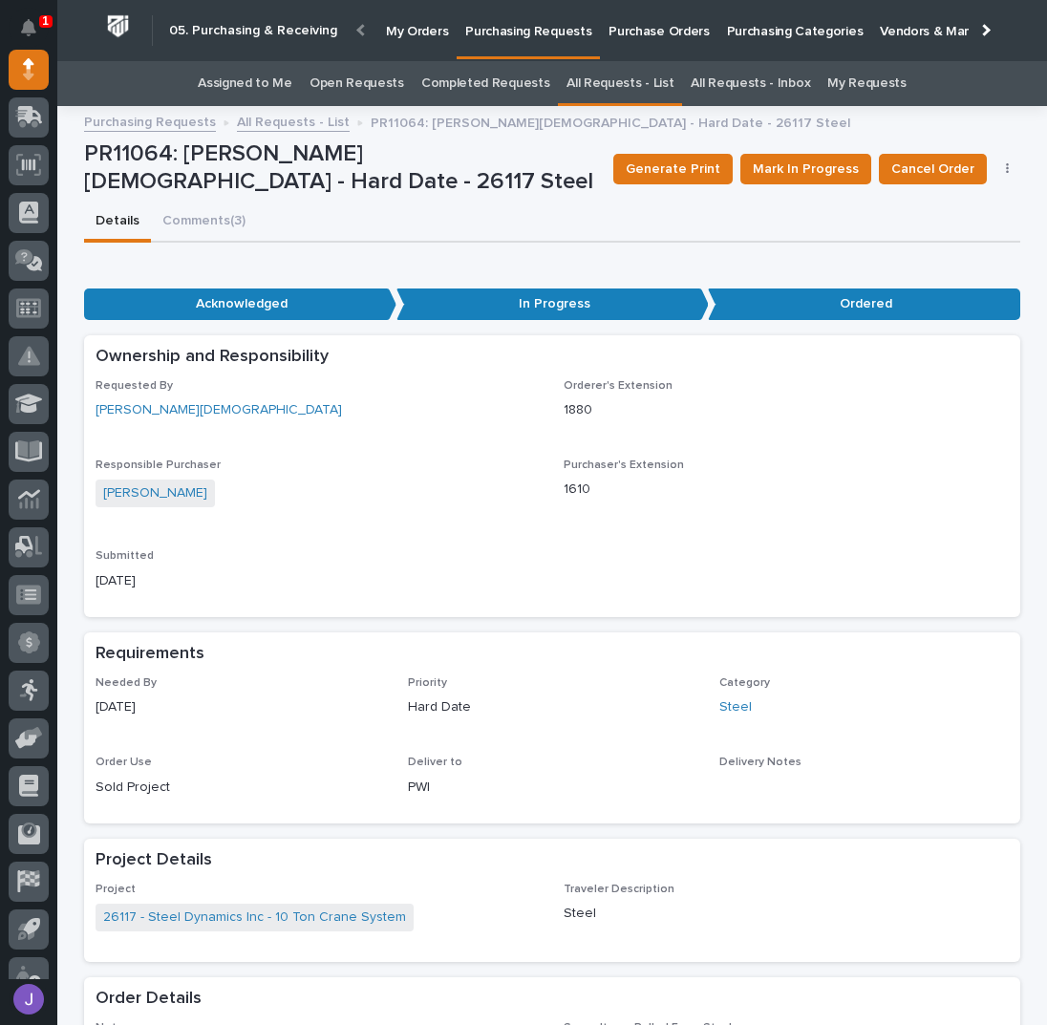
click at [510, 203] on div "Details Comments (3)" at bounding box center [552, 222] width 936 height 40
click at [280, 75] on link "Assigned to Me" at bounding box center [245, 83] width 95 height 45
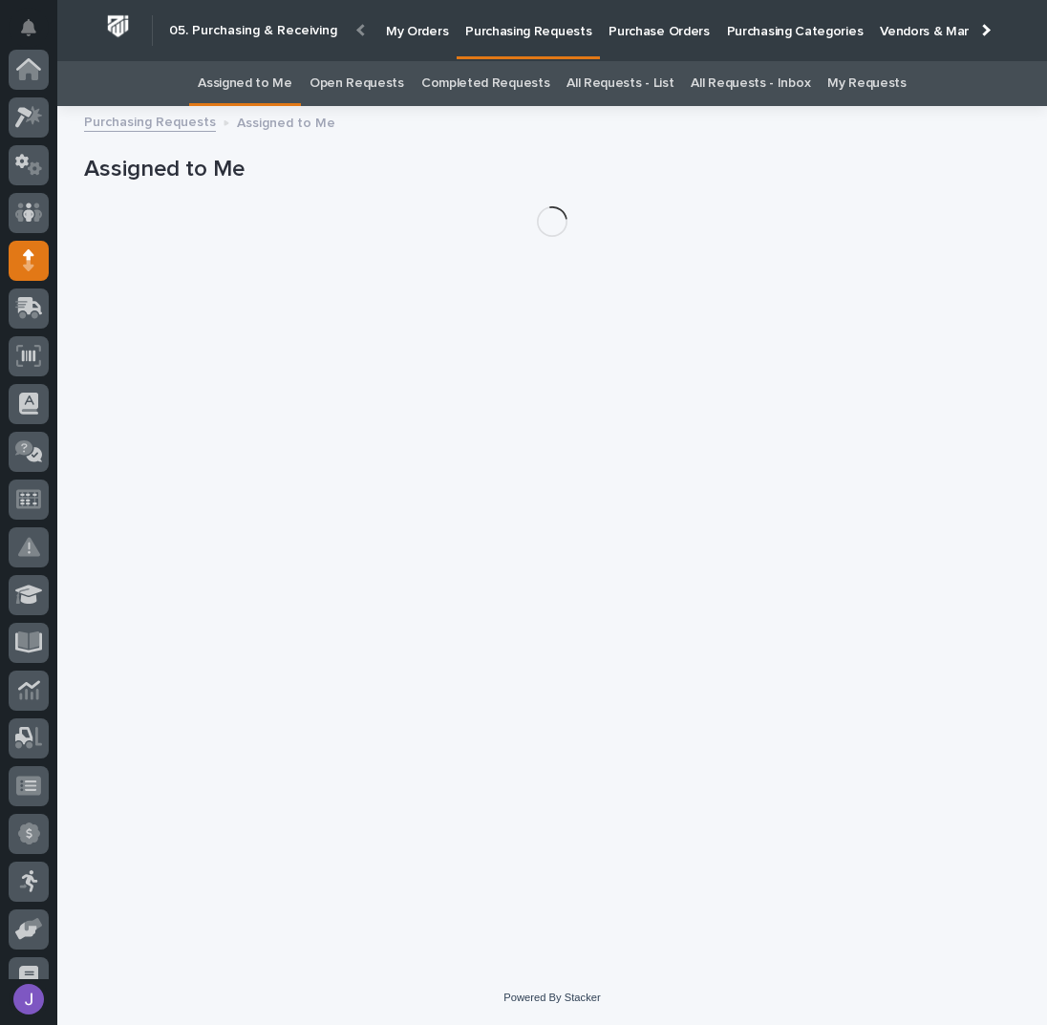
scroll to position [191, 0]
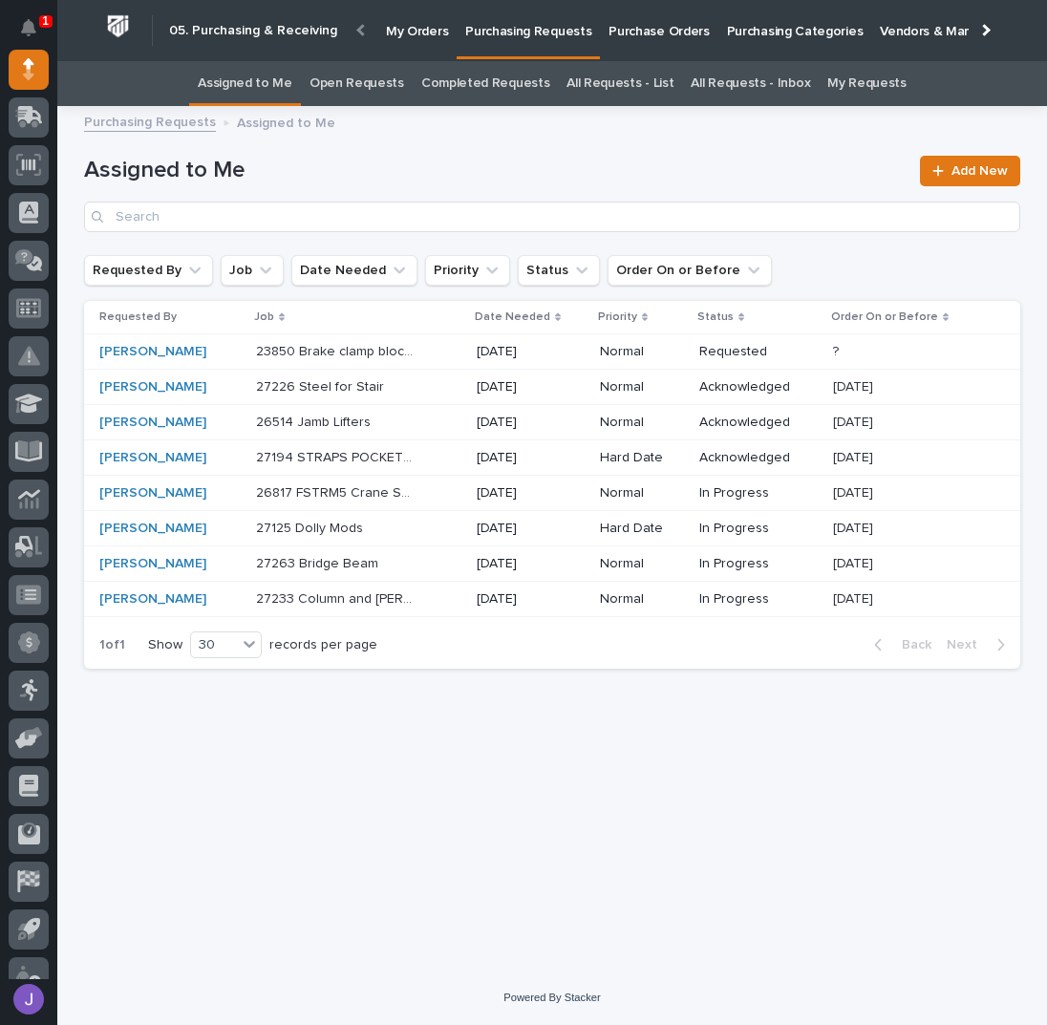
click at [488, 779] on div "Loading... Saving… Loading... Saving… Assigned to Me Add New Requested By Job D…" at bounding box center [551, 519] width 955 height 805
